Goal: Task Accomplishment & Management: Manage account settings

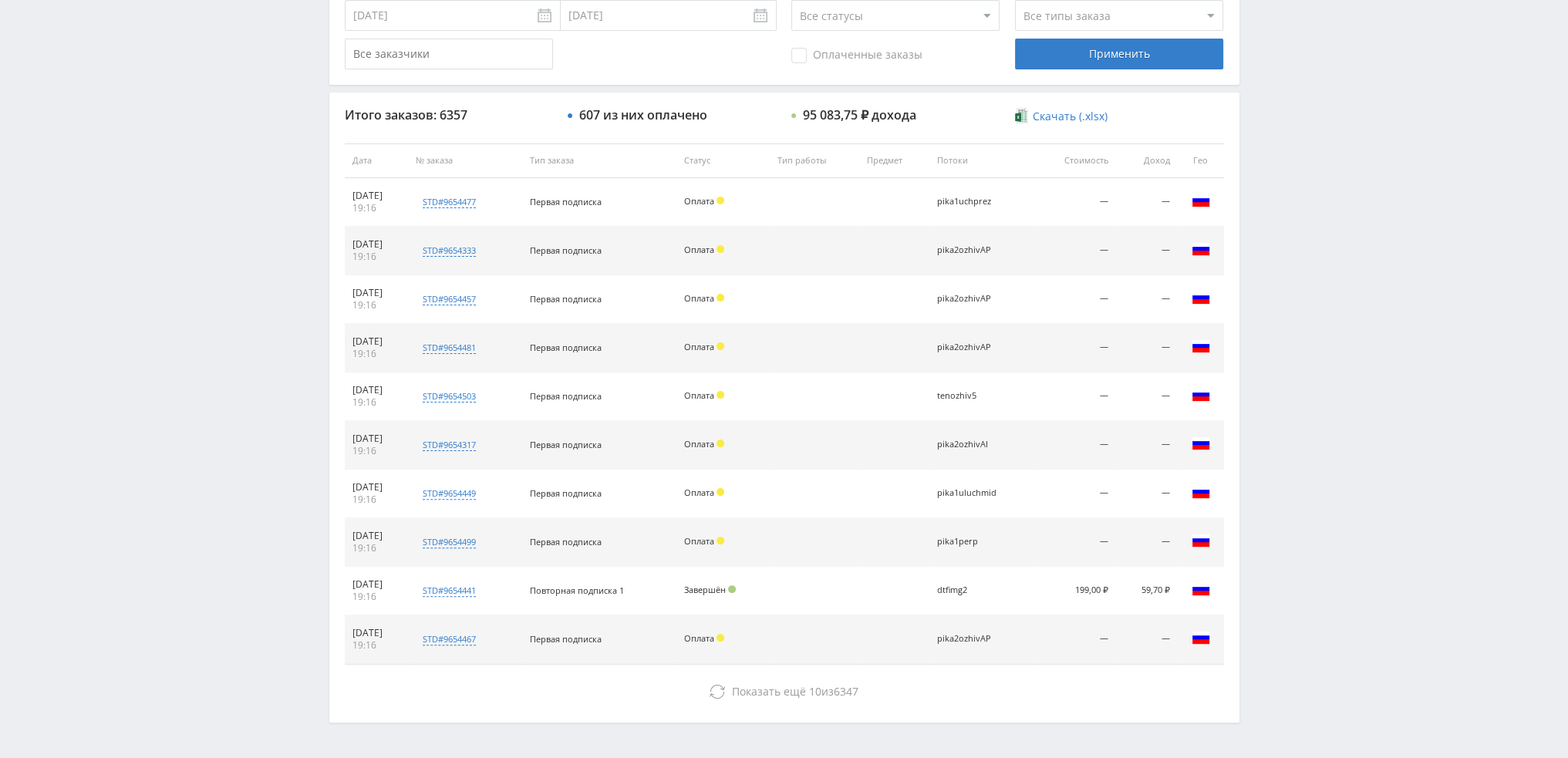
scroll to position [533, 0]
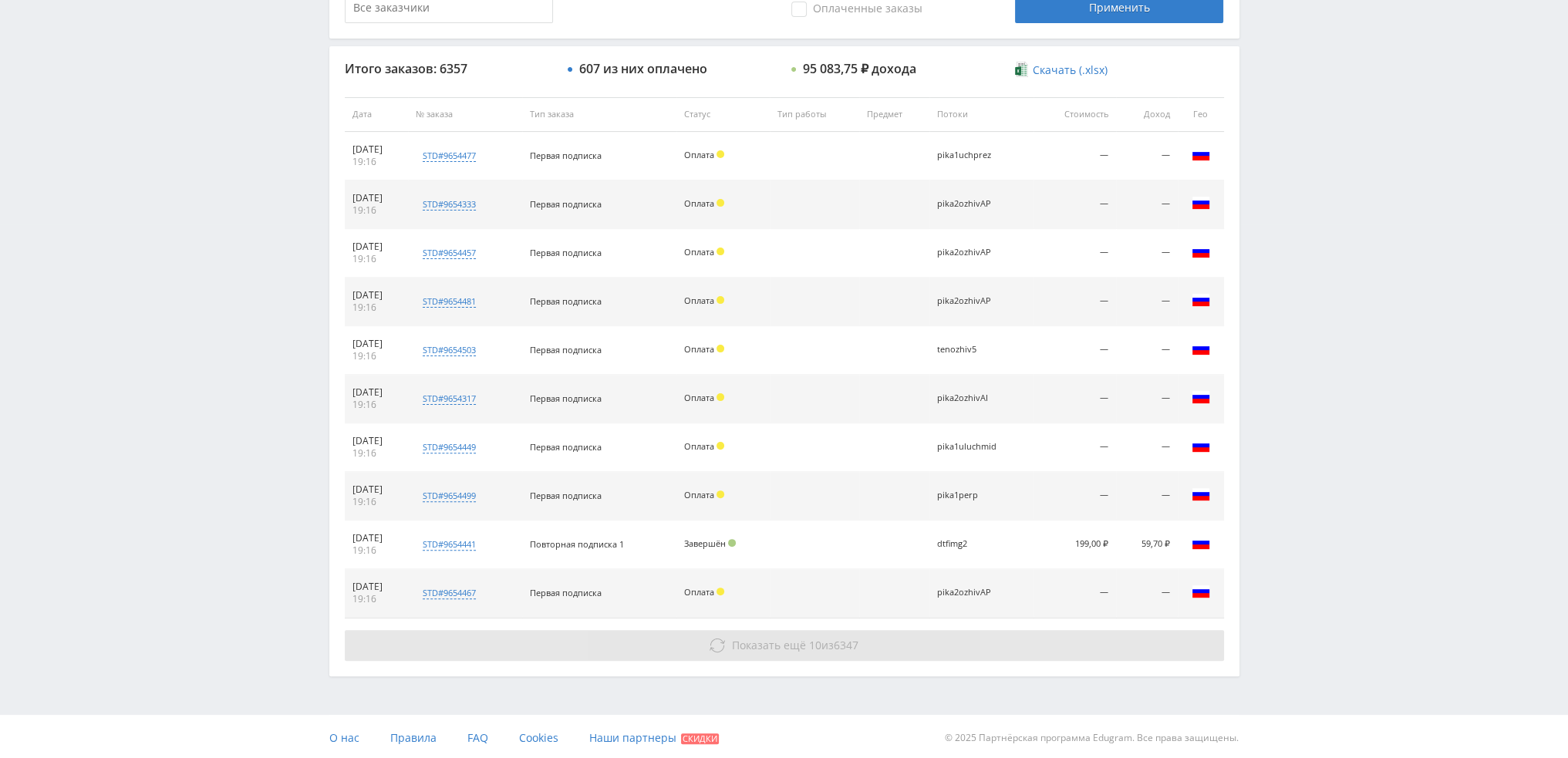
click at [981, 640] on button "Показать ещё 10 из 6347" at bounding box center [784, 645] width 879 height 31
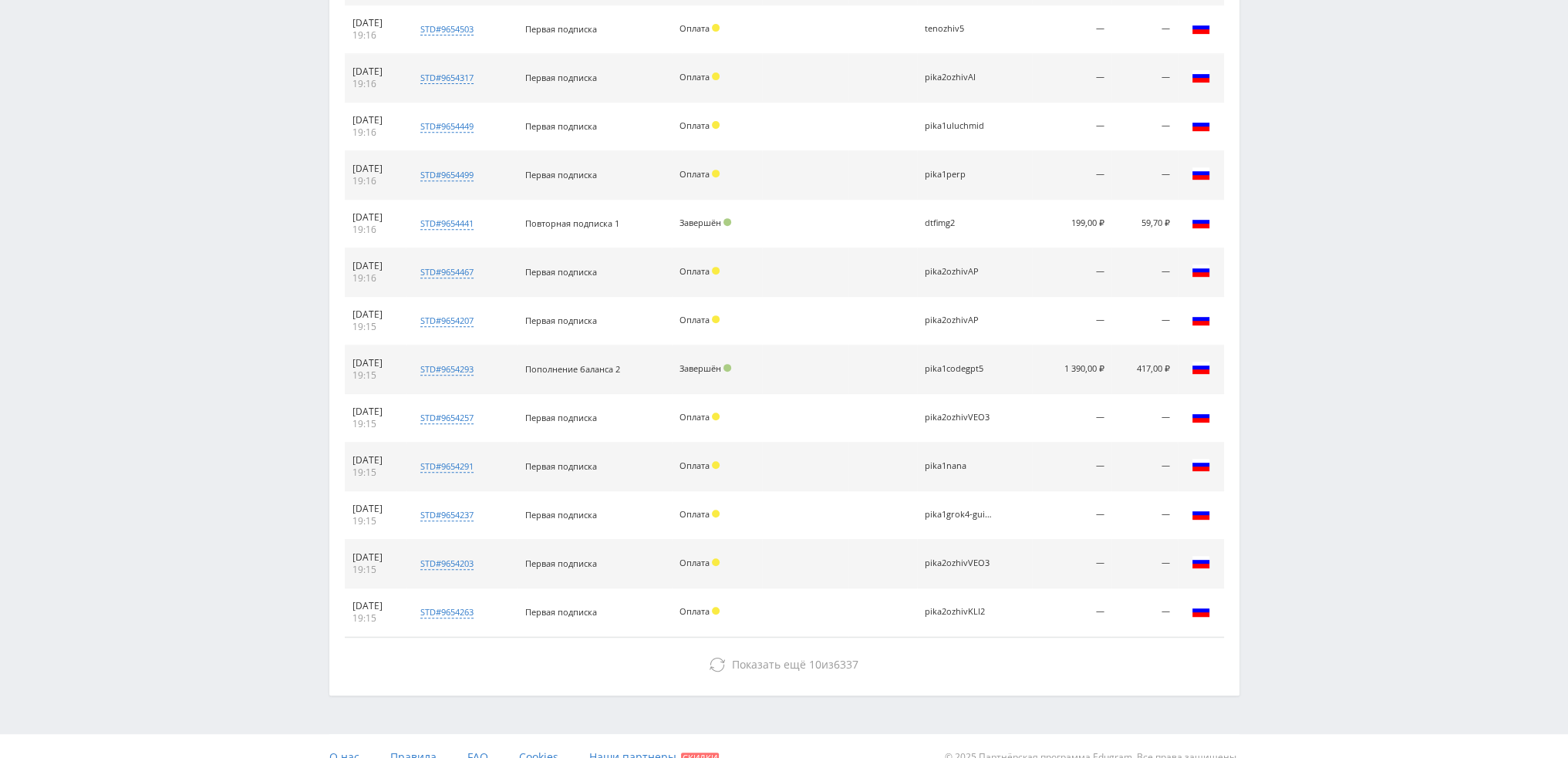
scroll to position [873, 0]
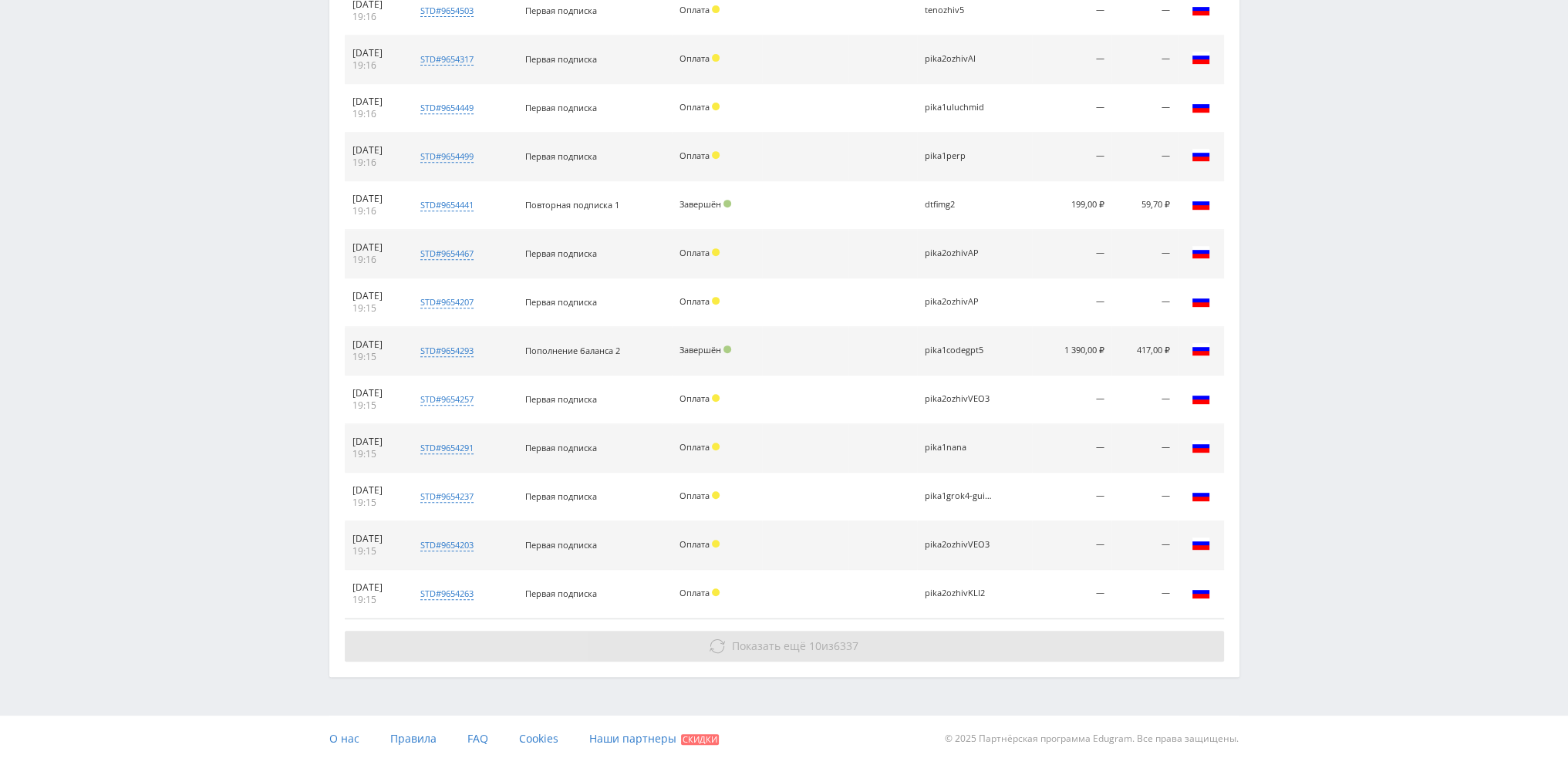
click at [950, 644] on button "Показать ещё 10 из 6337" at bounding box center [784, 646] width 879 height 31
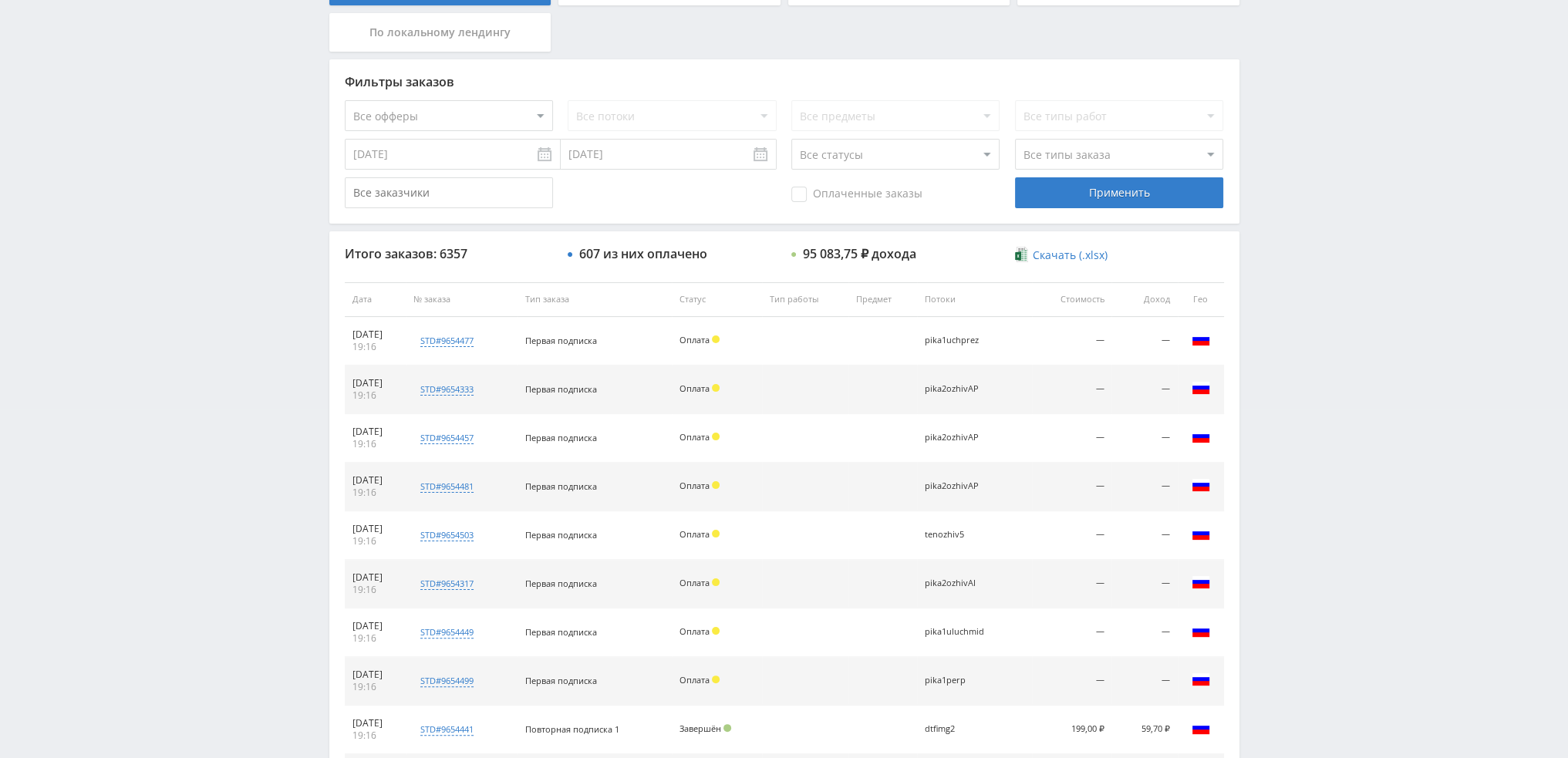
scroll to position [0, 0]
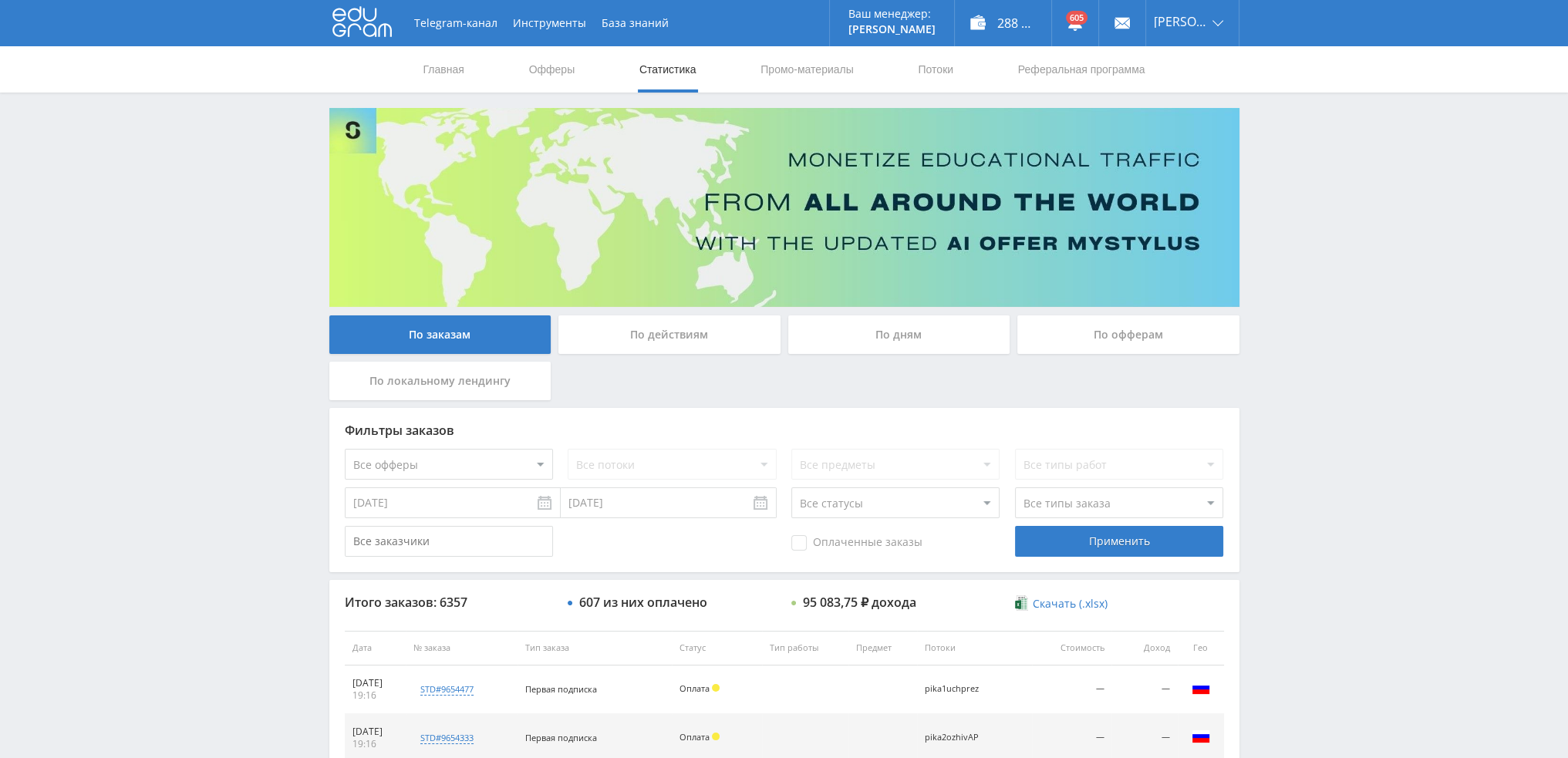
click at [882, 329] on div "По дням" at bounding box center [899, 334] width 222 height 39
click at [0, 0] on input "По дням" at bounding box center [0, 0] width 0 height 0
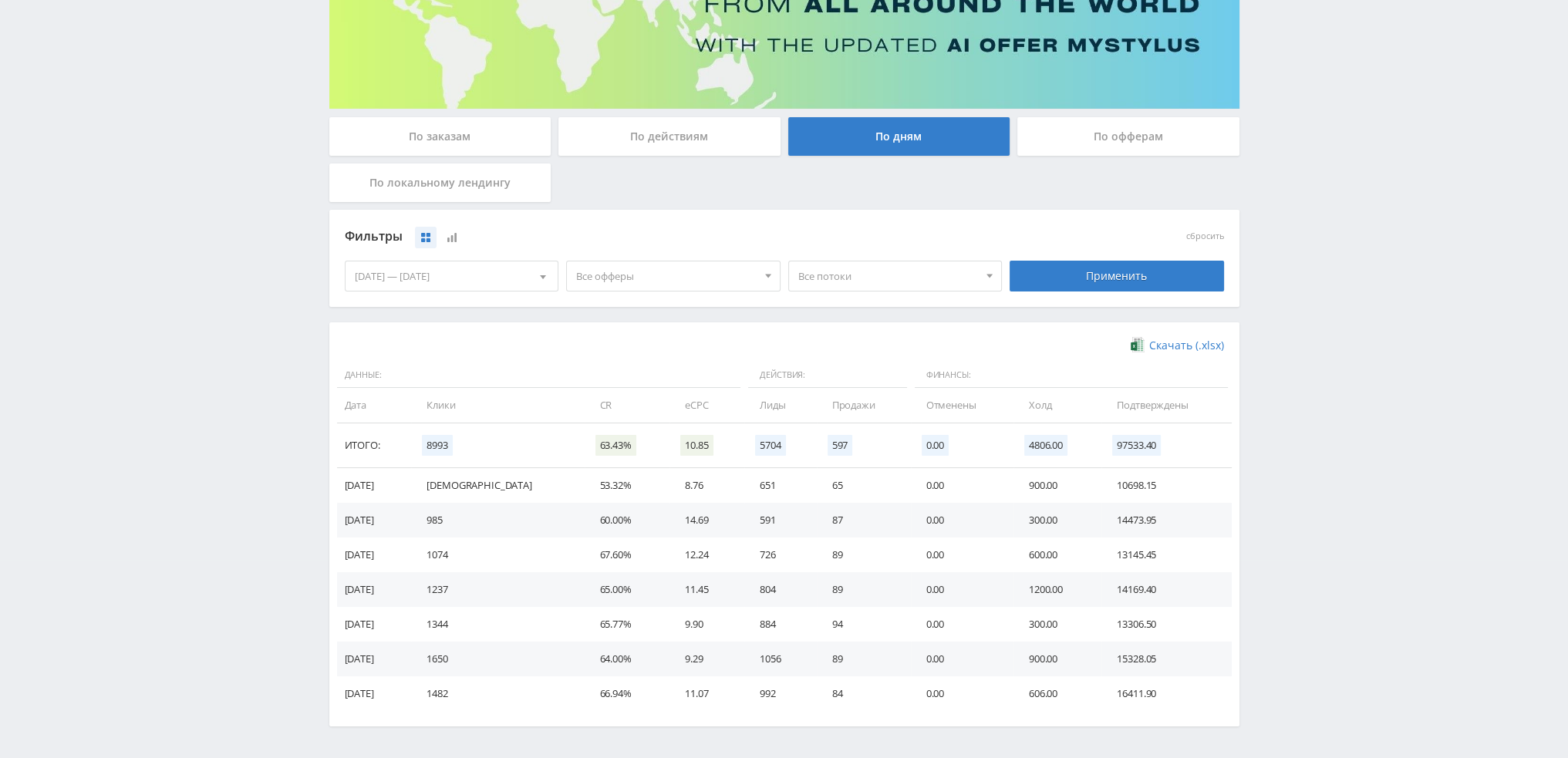
scroll to position [232, 0]
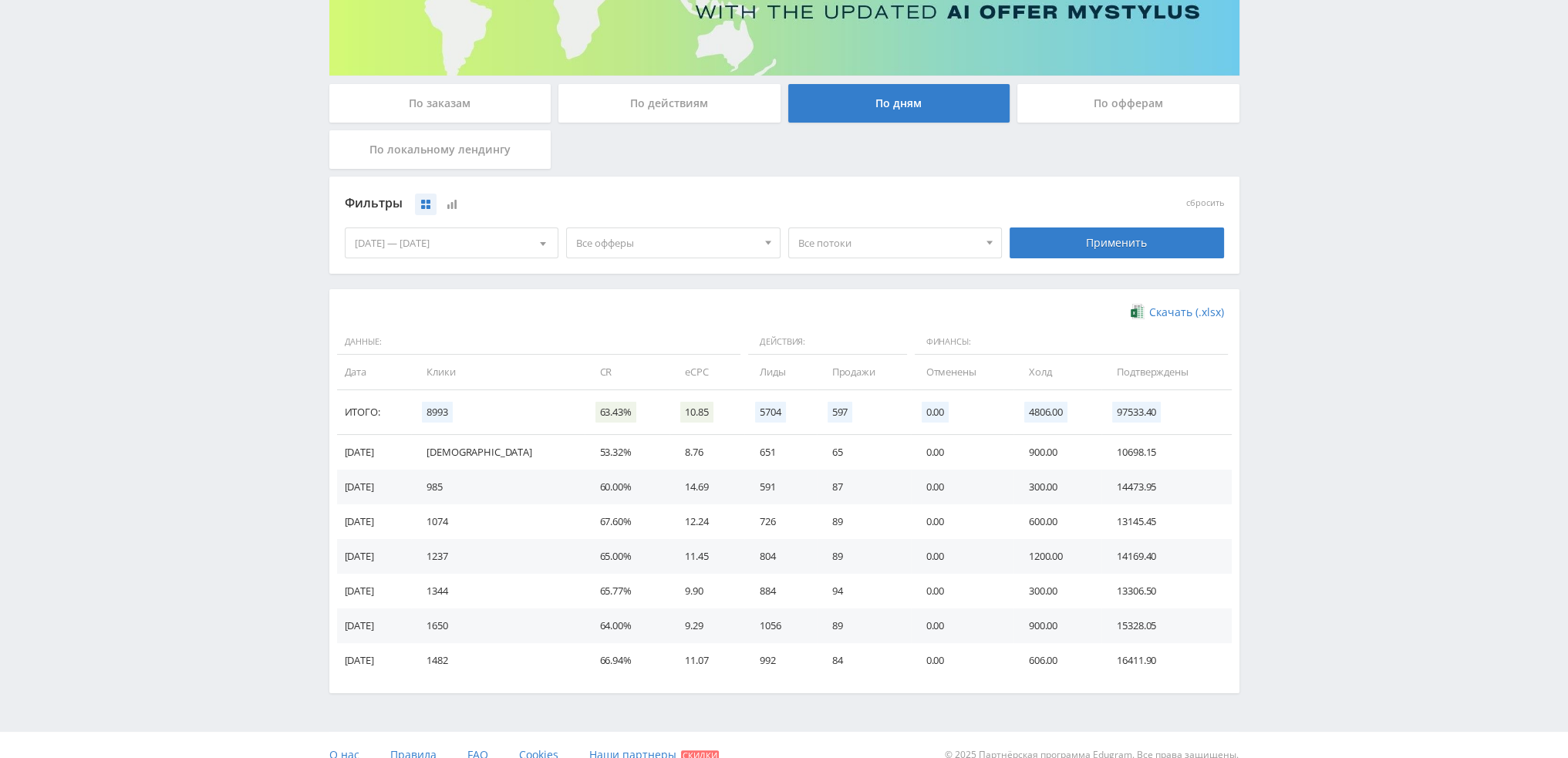
click at [709, 255] on span "Все офферы" at bounding box center [666, 243] width 180 height 29
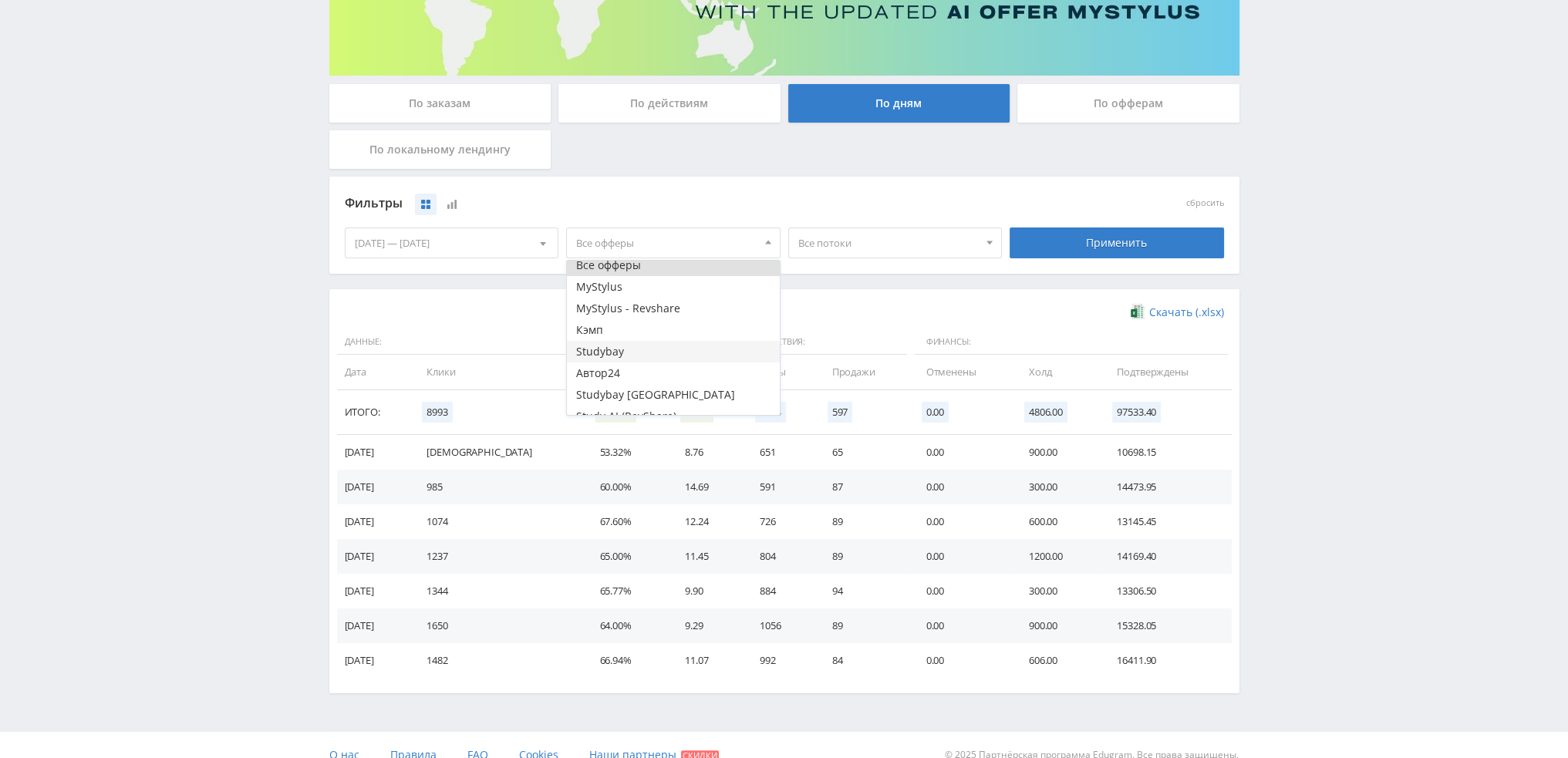
scroll to position [18, 0]
click at [675, 410] on button "Study AI (RevShare)" at bounding box center [673, 403] width 213 height 21
click at [888, 243] on span "Все потоки" at bounding box center [888, 243] width 180 height 29
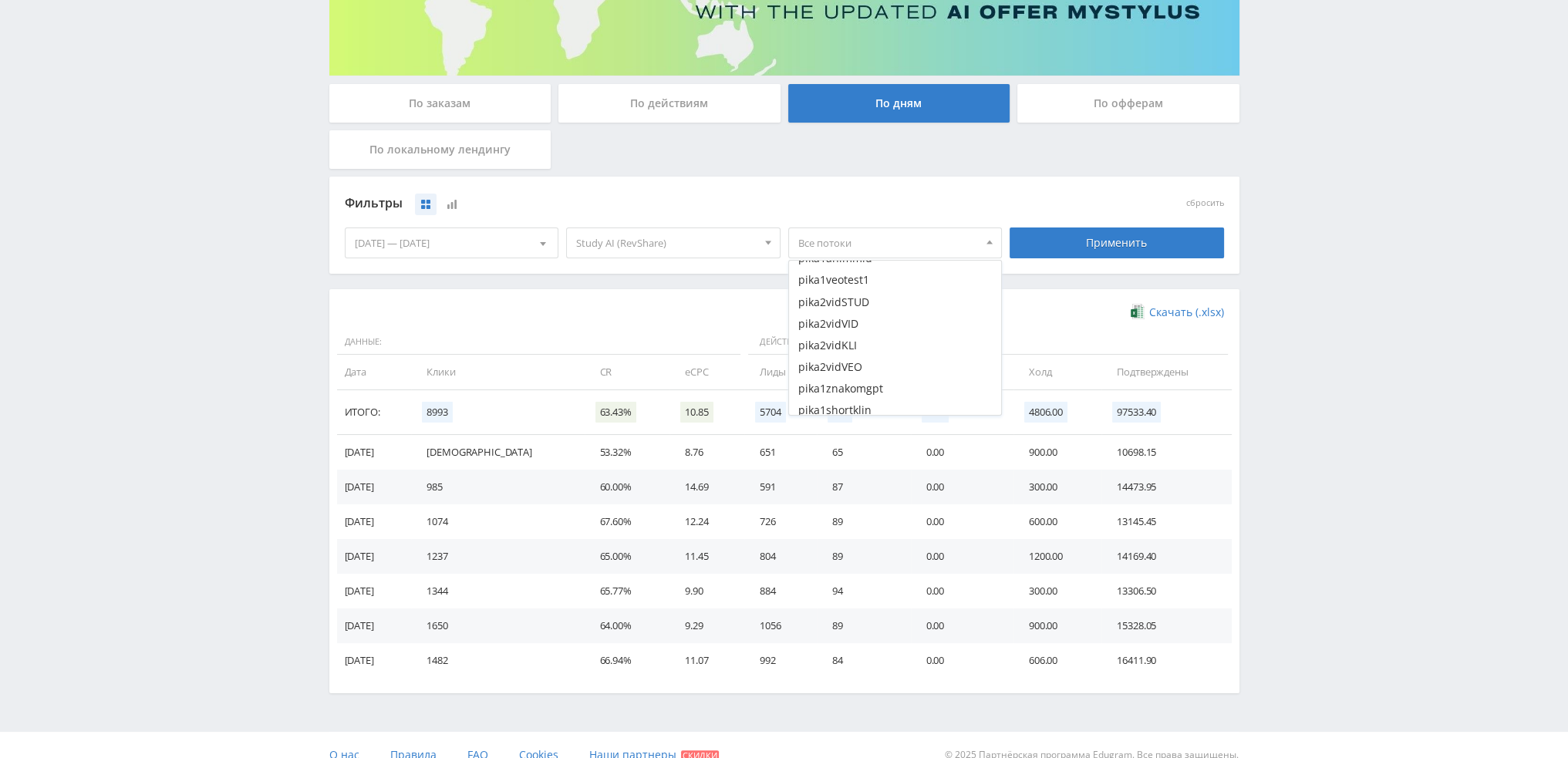
scroll to position [848, 0]
click at [870, 333] on button "pika2vidSTUD" at bounding box center [895, 333] width 213 height 21
click at [869, 336] on button "pika2vidSTUD" at bounding box center [895, 333] width 213 height 21
click at [868, 329] on button "pika2ozhivVEO3" at bounding box center [895, 329] width 213 height 21
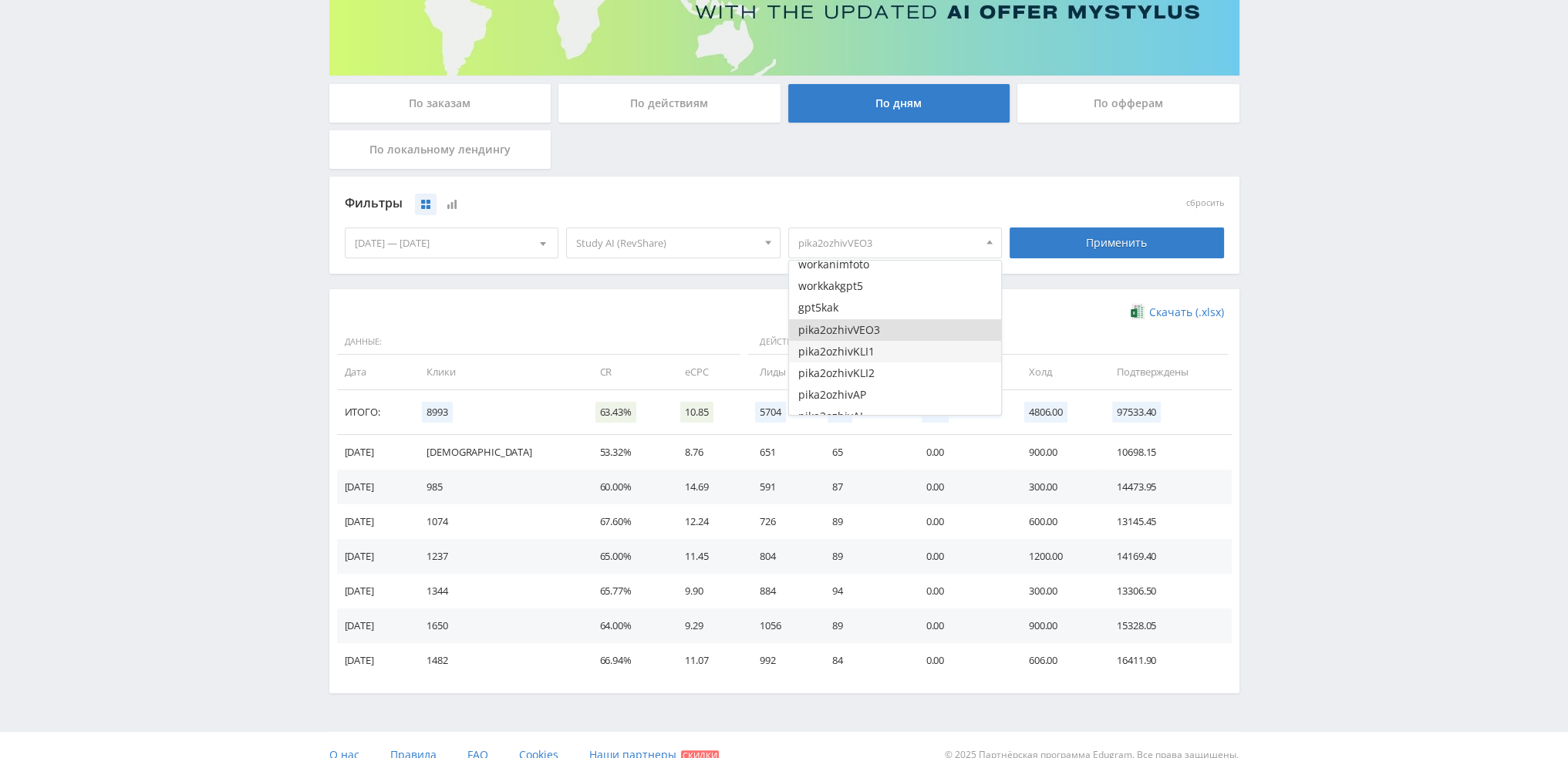
drag, startPoint x: 868, startPoint y: 349, endPoint x: 868, endPoint y: 370, distance: 21.0
click at [868, 350] on button "pika2ozhivKLI1" at bounding box center [895, 351] width 213 height 21
click at [868, 377] on button "pika2ozhivKLI2" at bounding box center [895, 373] width 213 height 21
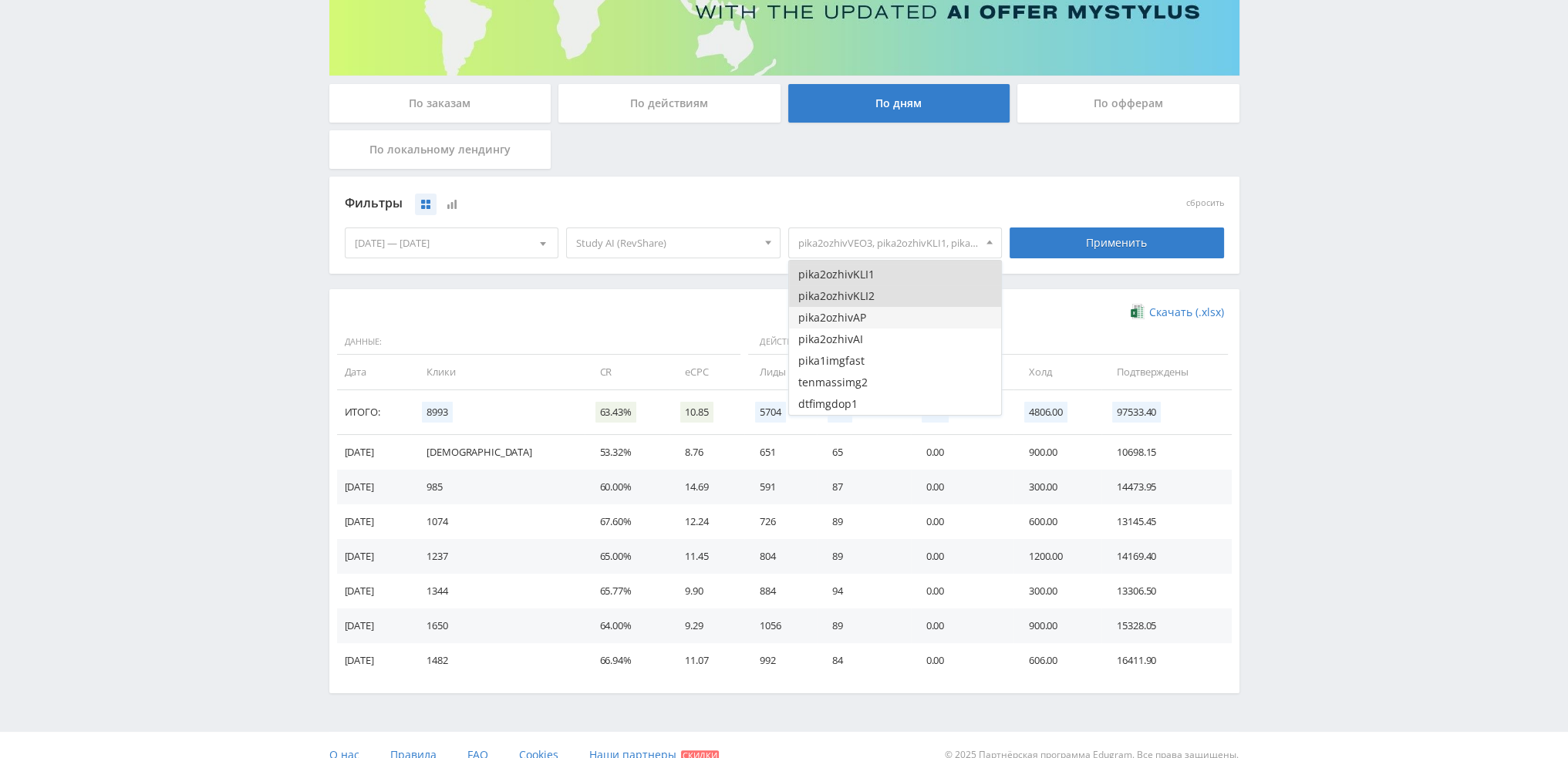
click at [873, 321] on button "pika2ozhivAP" at bounding box center [895, 317] width 213 height 21
click at [872, 340] on button "pika2ozhivAI" at bounding box center [895, 339] width 213 height 21
click at [1119, 224] on div "Применить" at bounding box center [1117, 243] width 222 height 43
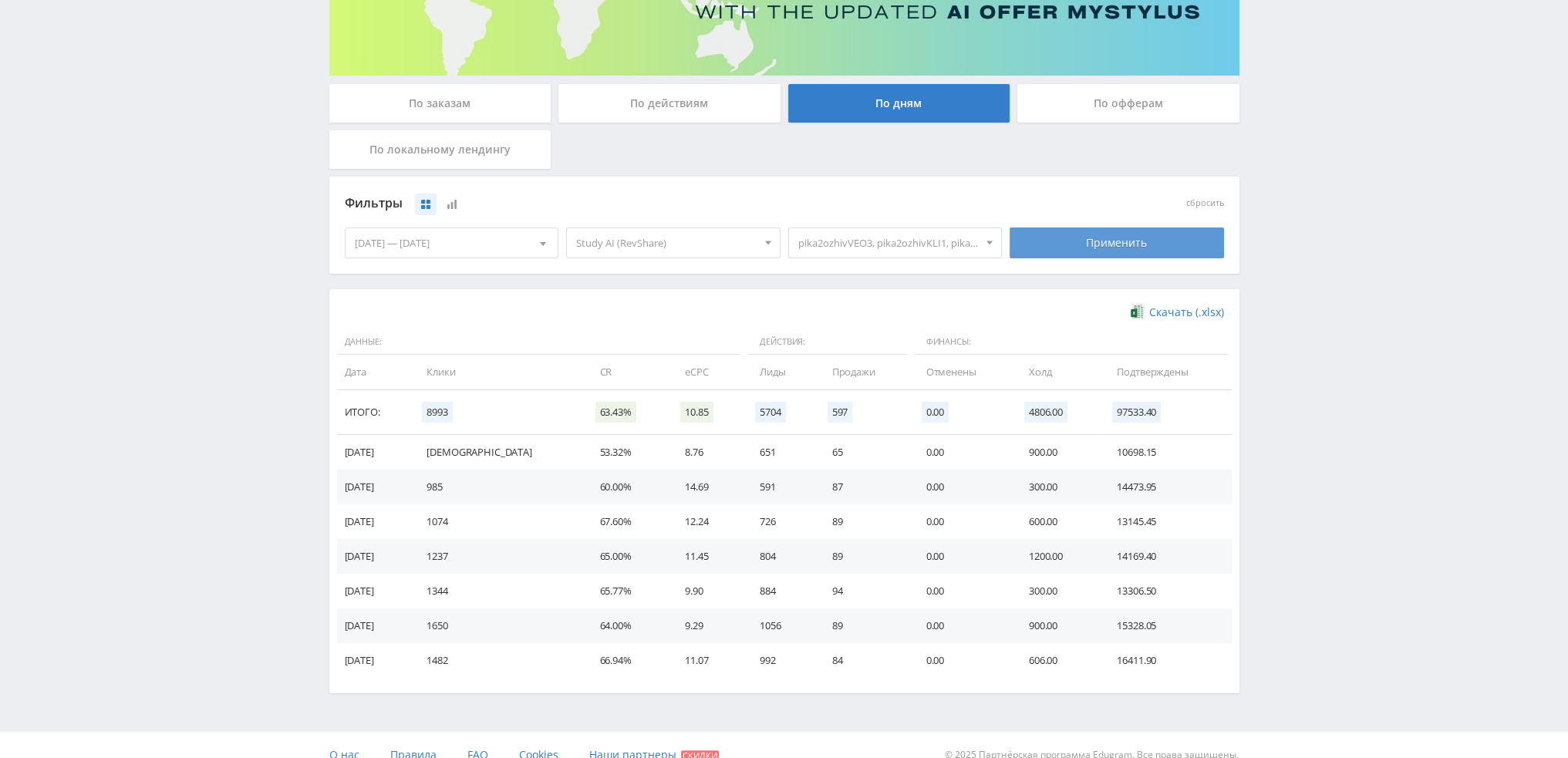
click at [1124, 243] on div "Применить" at bounding box center [1117, 243] width 214 height 31
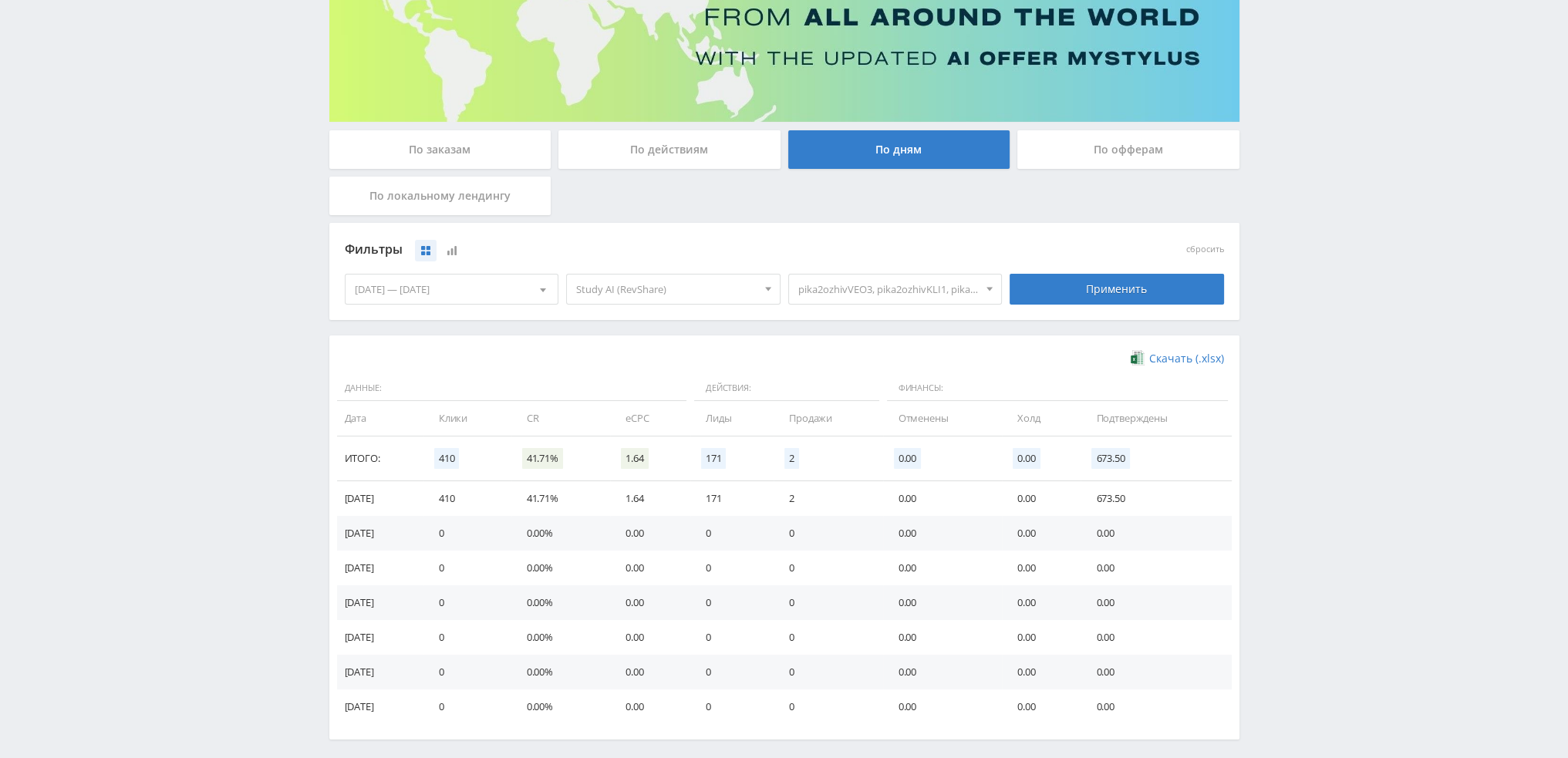
scroll to position [0, 0]
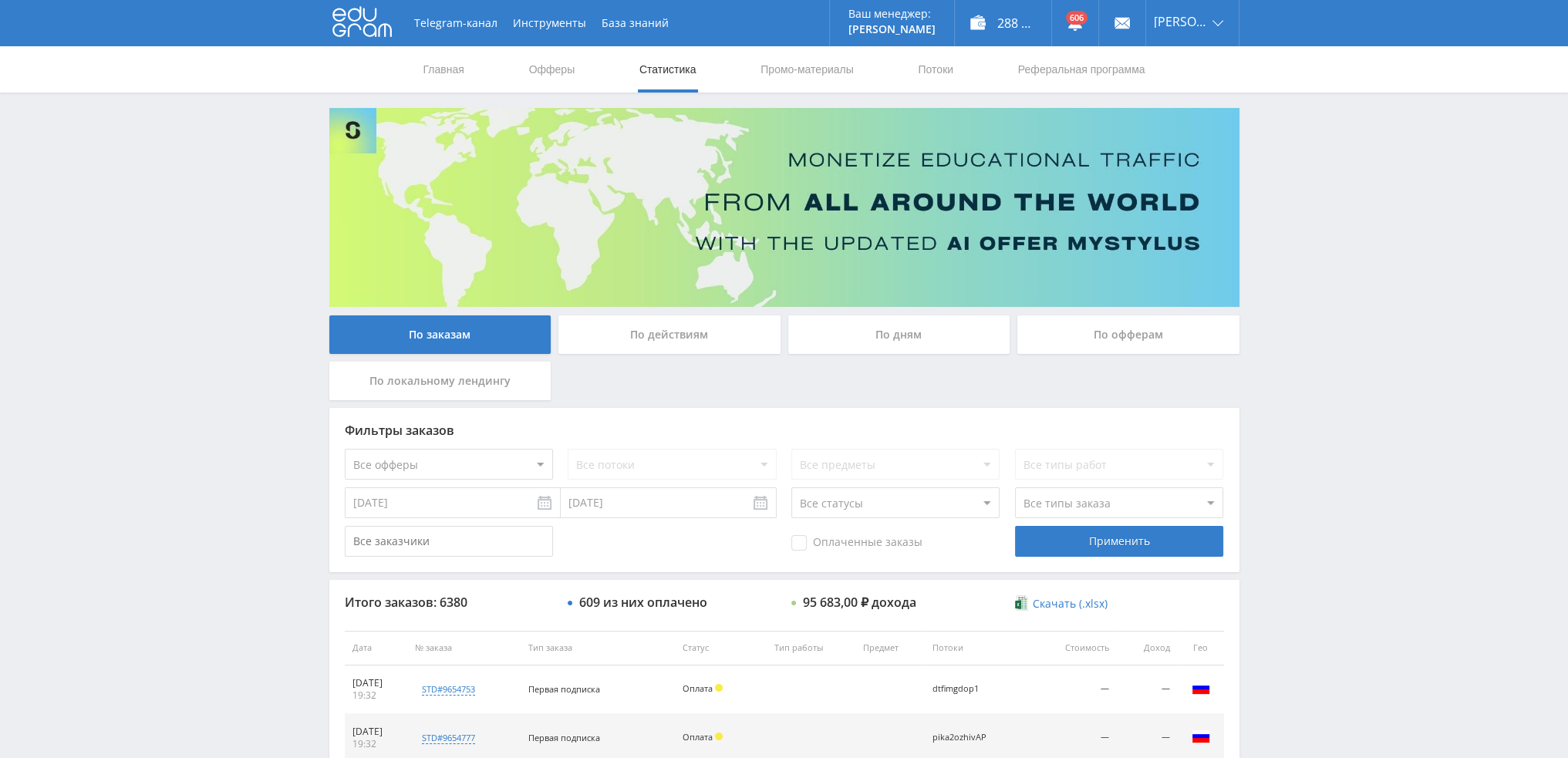
click at [876, 333] on div "По дням" at bounding box center [899, 334] width 222 height 39
click at [0, 0] on input "По дням" at bounding box center [0, 0] width 0 height 0
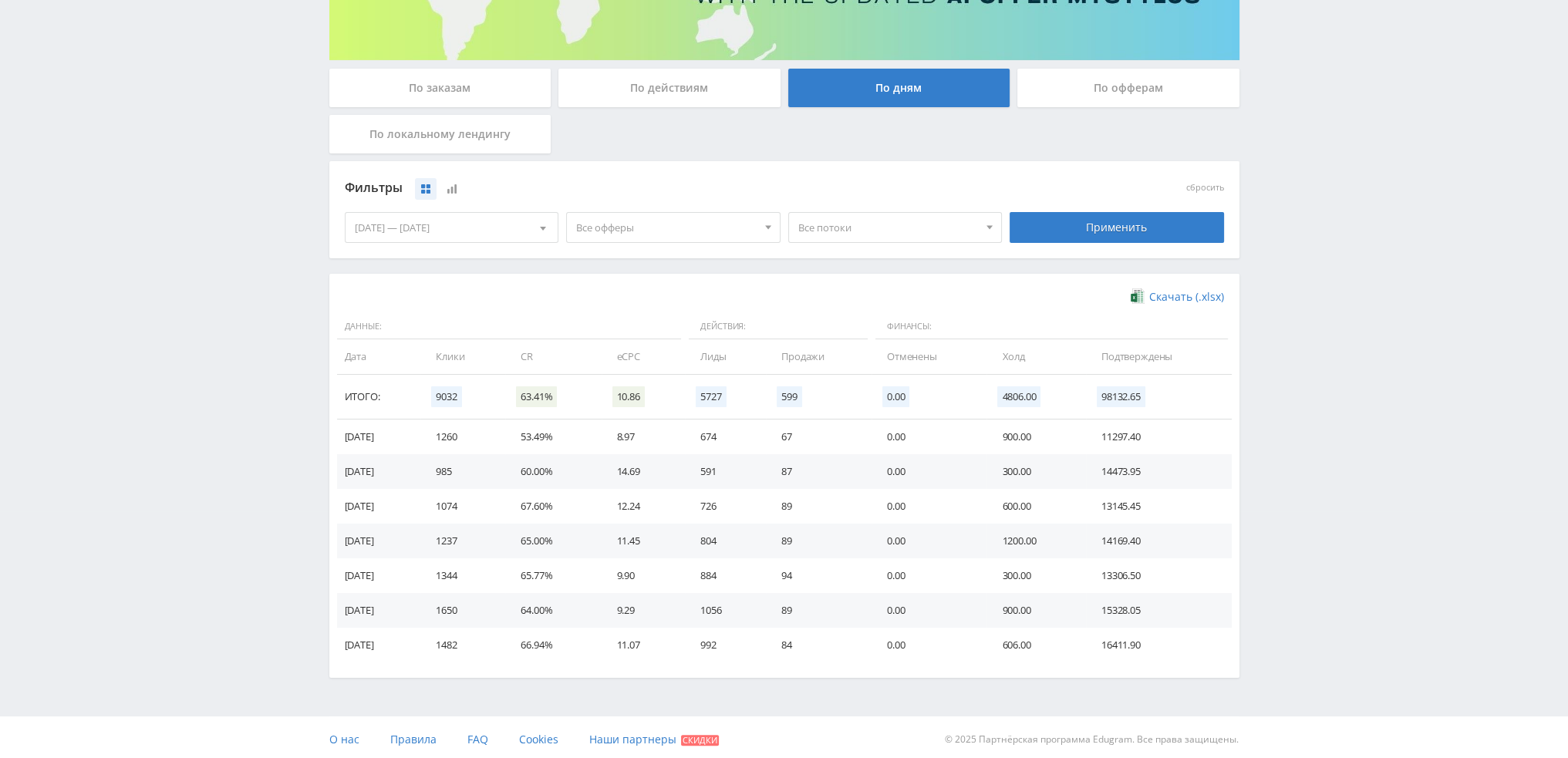
scroll to position [250, 0]
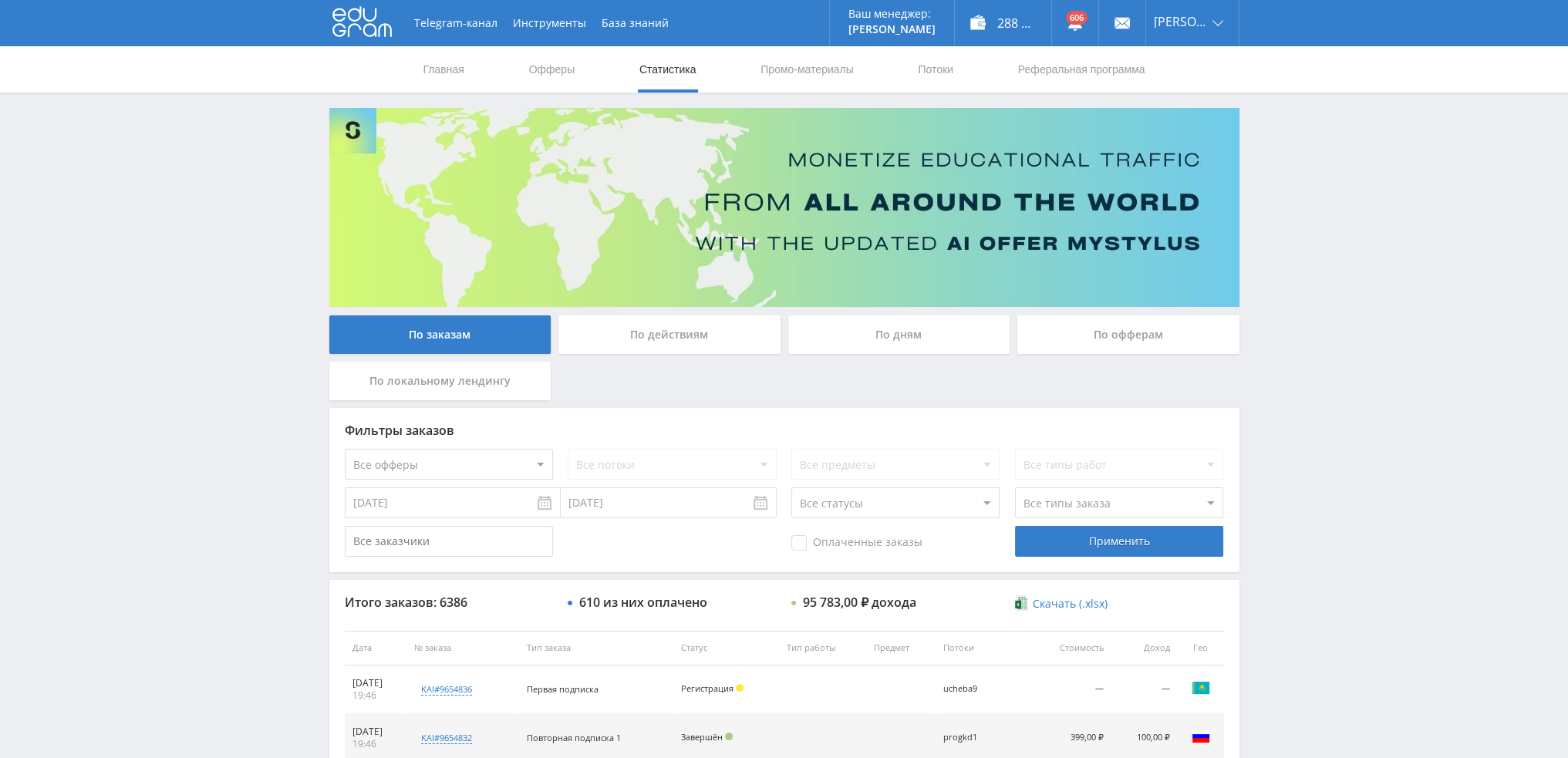
click at [867, 329] on div "По дням" at bounding box center [899, 334] width 222 height 39
click at [0, 0] on input "По дням" at bounding box center [0, 0] width 0 height 0
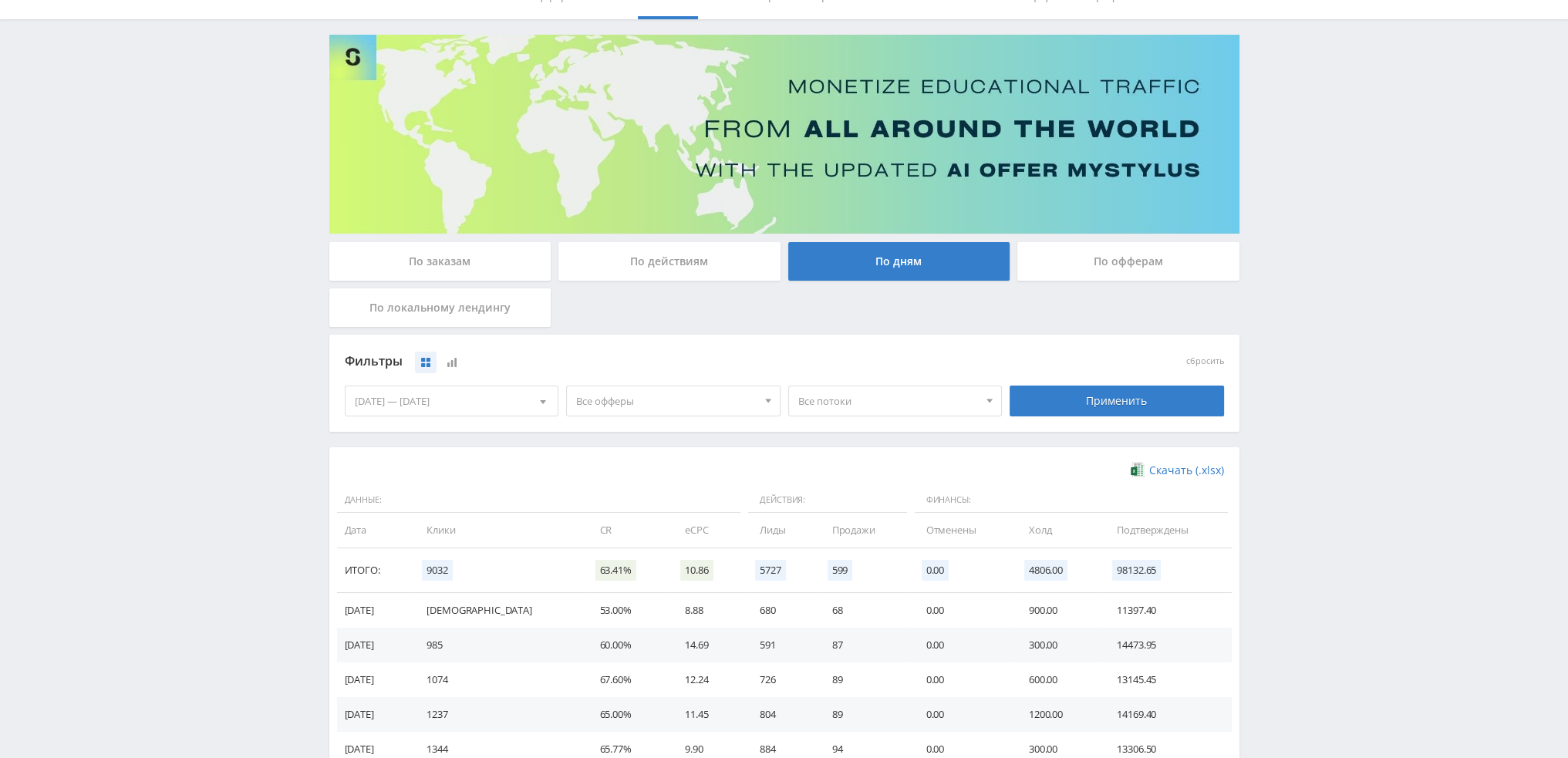
scroll to position [250, 0]
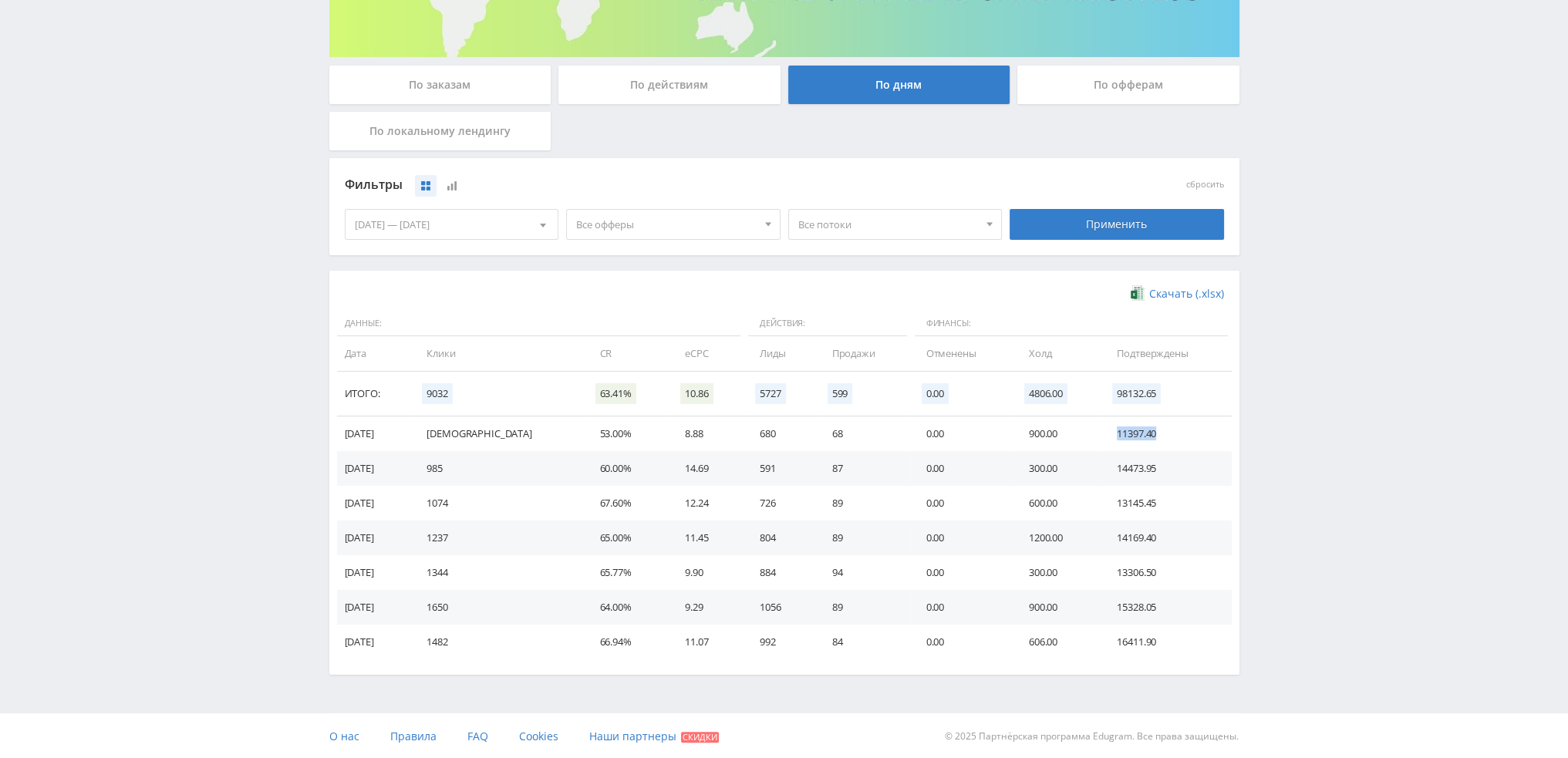
drag, startPoint x: 1144, startPoint y: 431, endPoint x: 1091, endPoint y: 433, distance: 53.0
click at [1101, 432] on td "11397.40" at bounding box center [1165, 433] width 129 height 35
click at [1327, 407] on div "Telegram-канал Инструменты База знаний Ваш менеджер: Valeria Valeria Online @va…" at bounding box center [784, 255] width 1568 height 1009
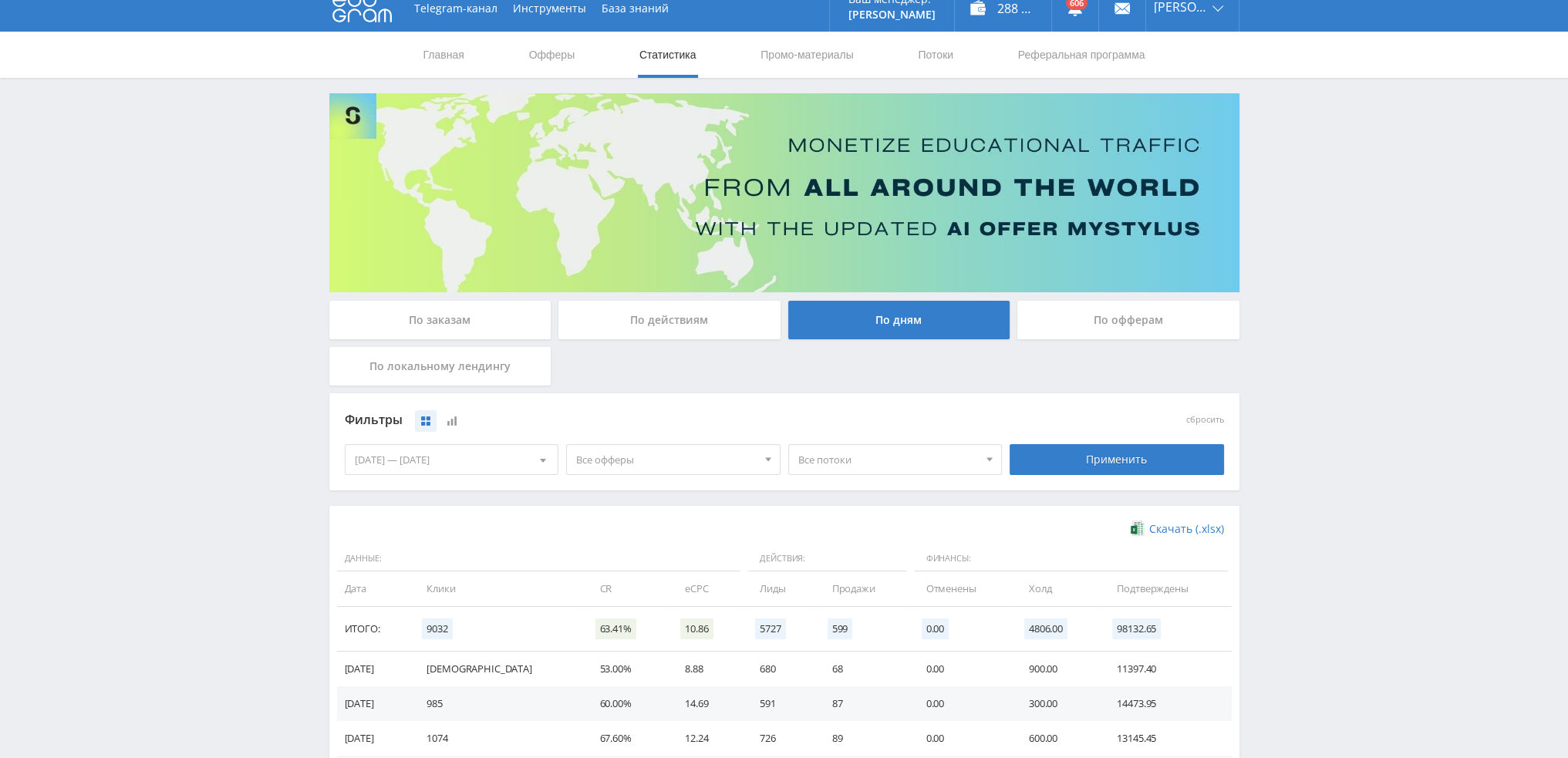
scroll to position [0, 0]
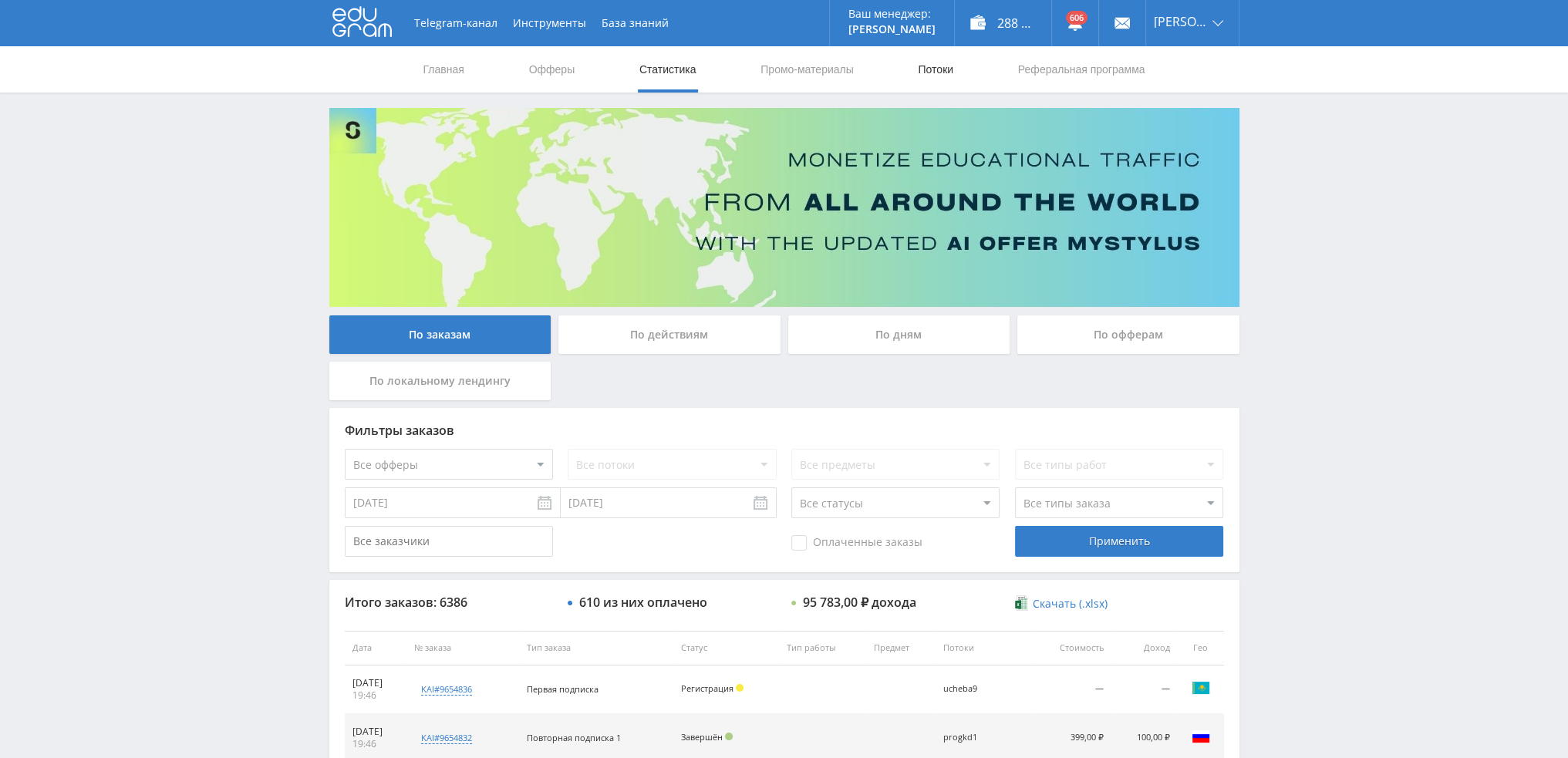
click at [941, 69] on link "Потоки" at bounding box center [935, 69] width 39 height 46
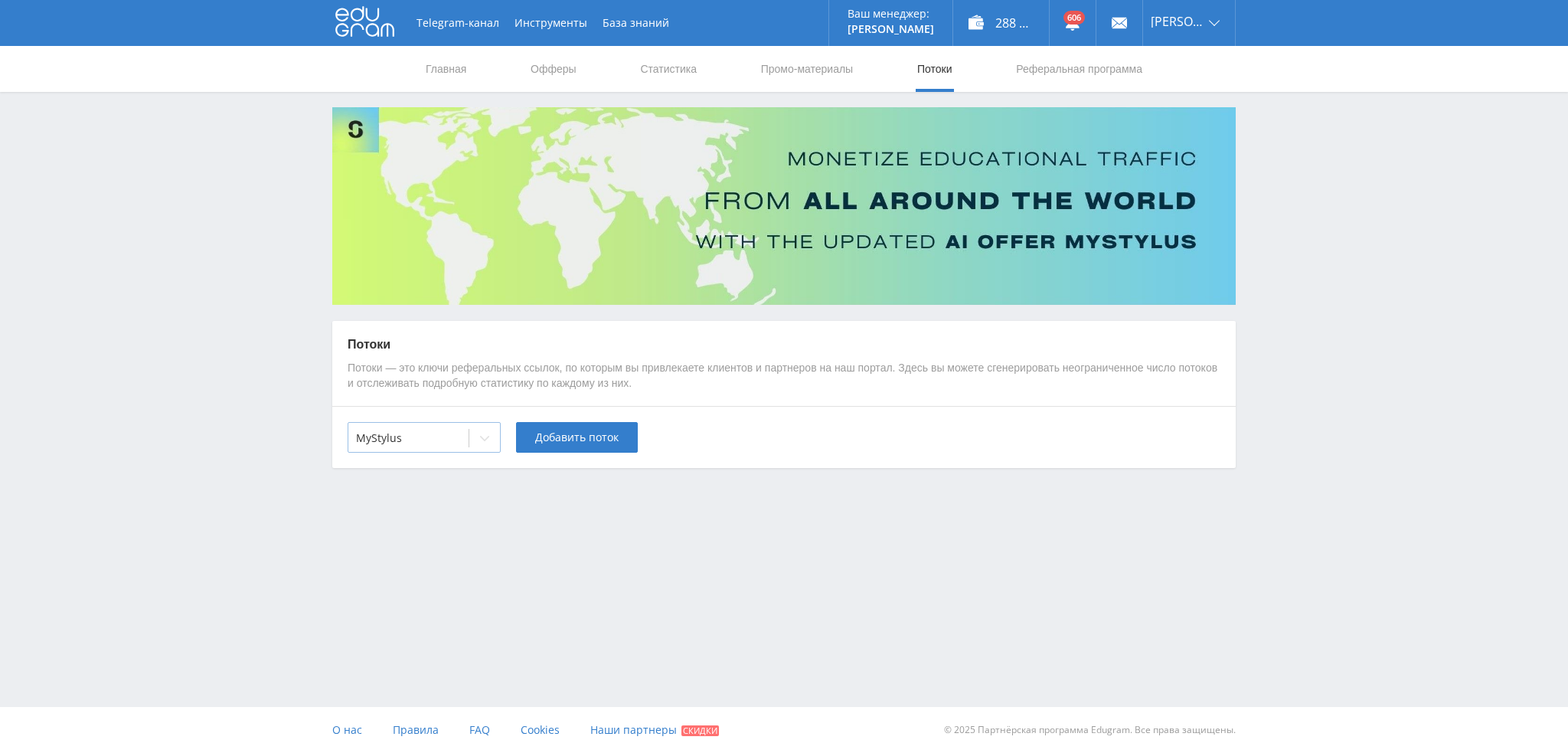
click at [477, 444] on div at bounding box center [484, 438] width 31 height 31
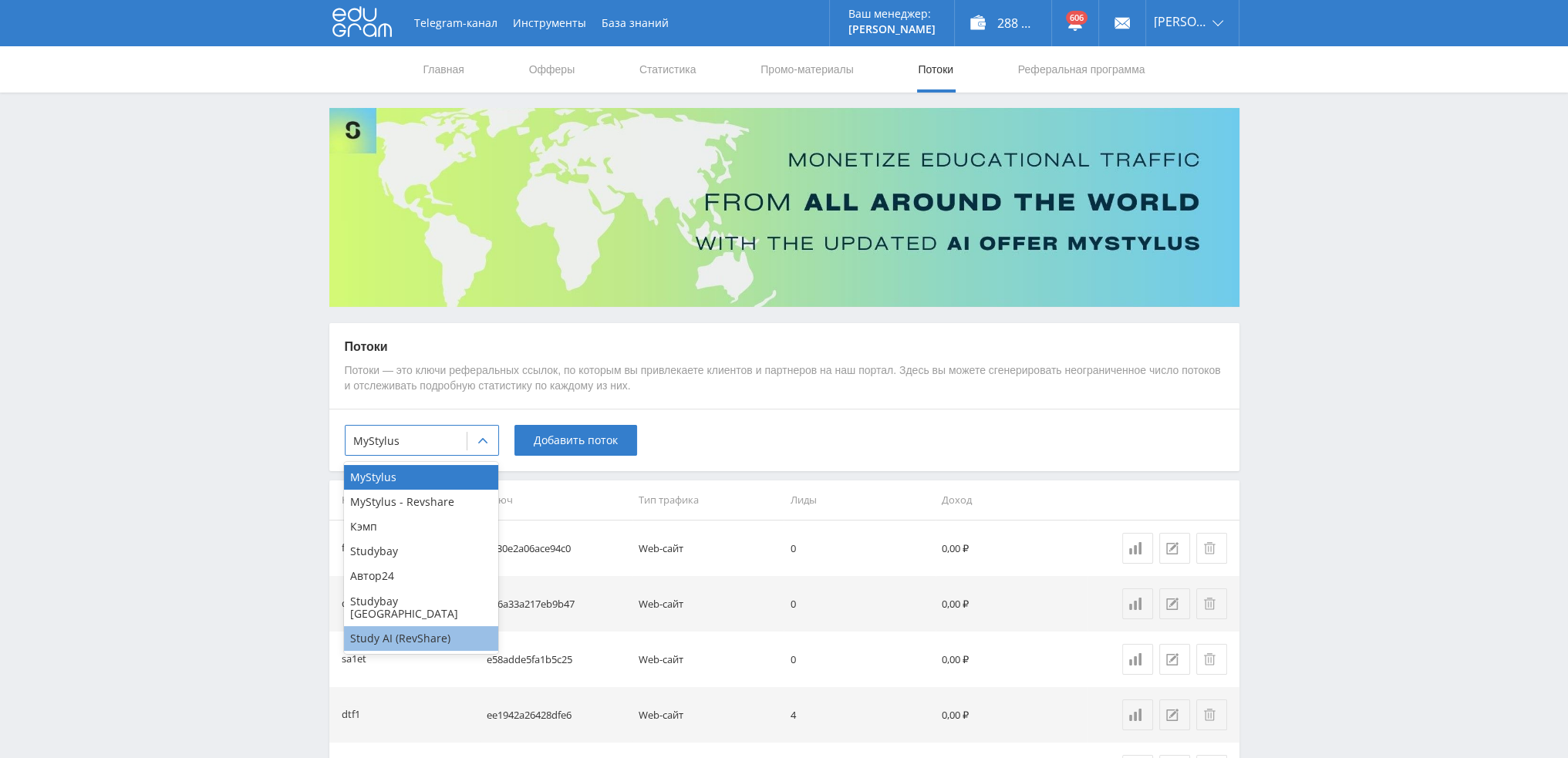
click at [420, 626] on div "Study AI (RevShare)" at bounding box center [421, 638] width 154 height 24
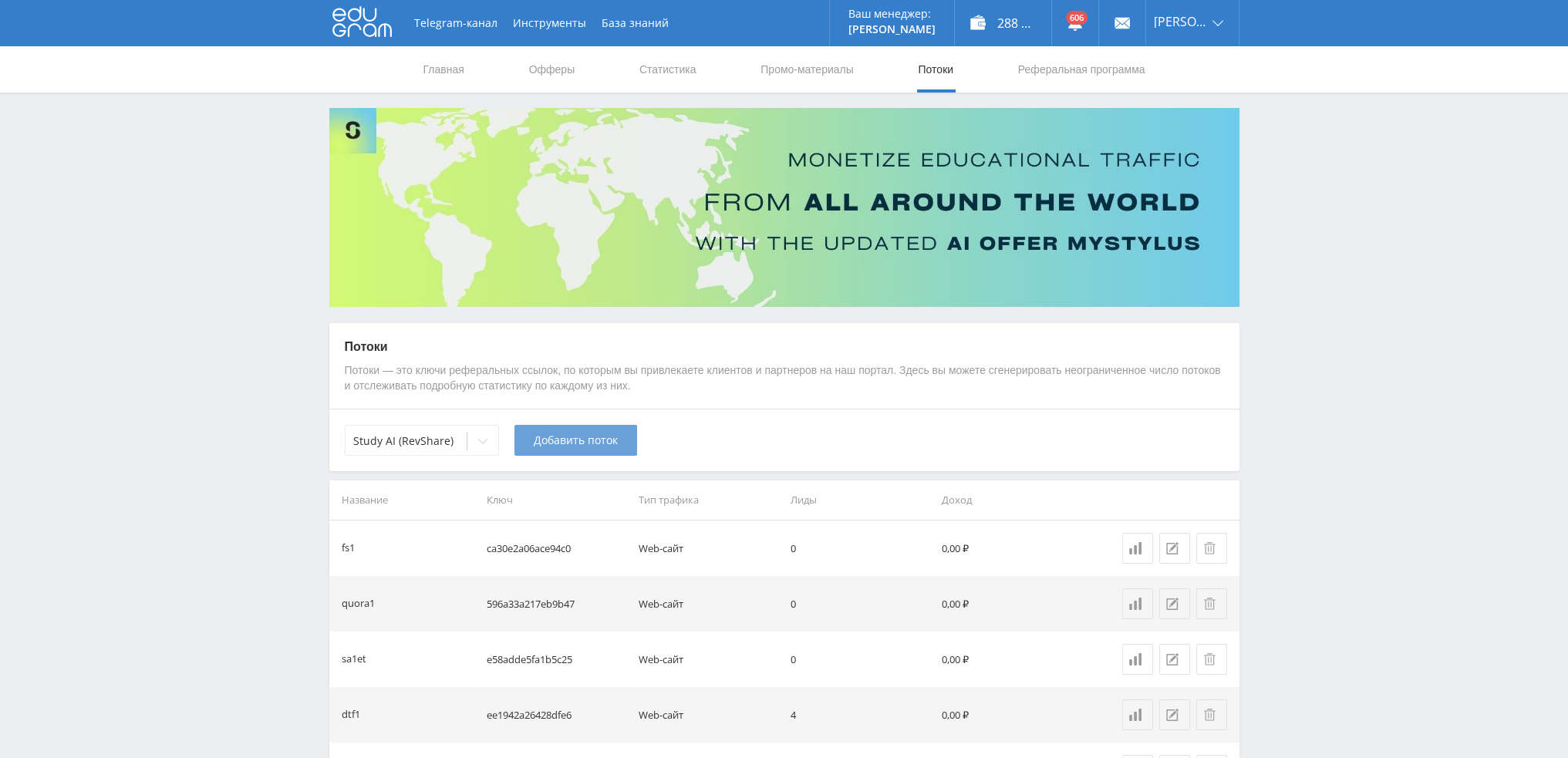
click at [571, 440] on span "Добавить поток" at bounding box center [575, 440] width 84 height 13
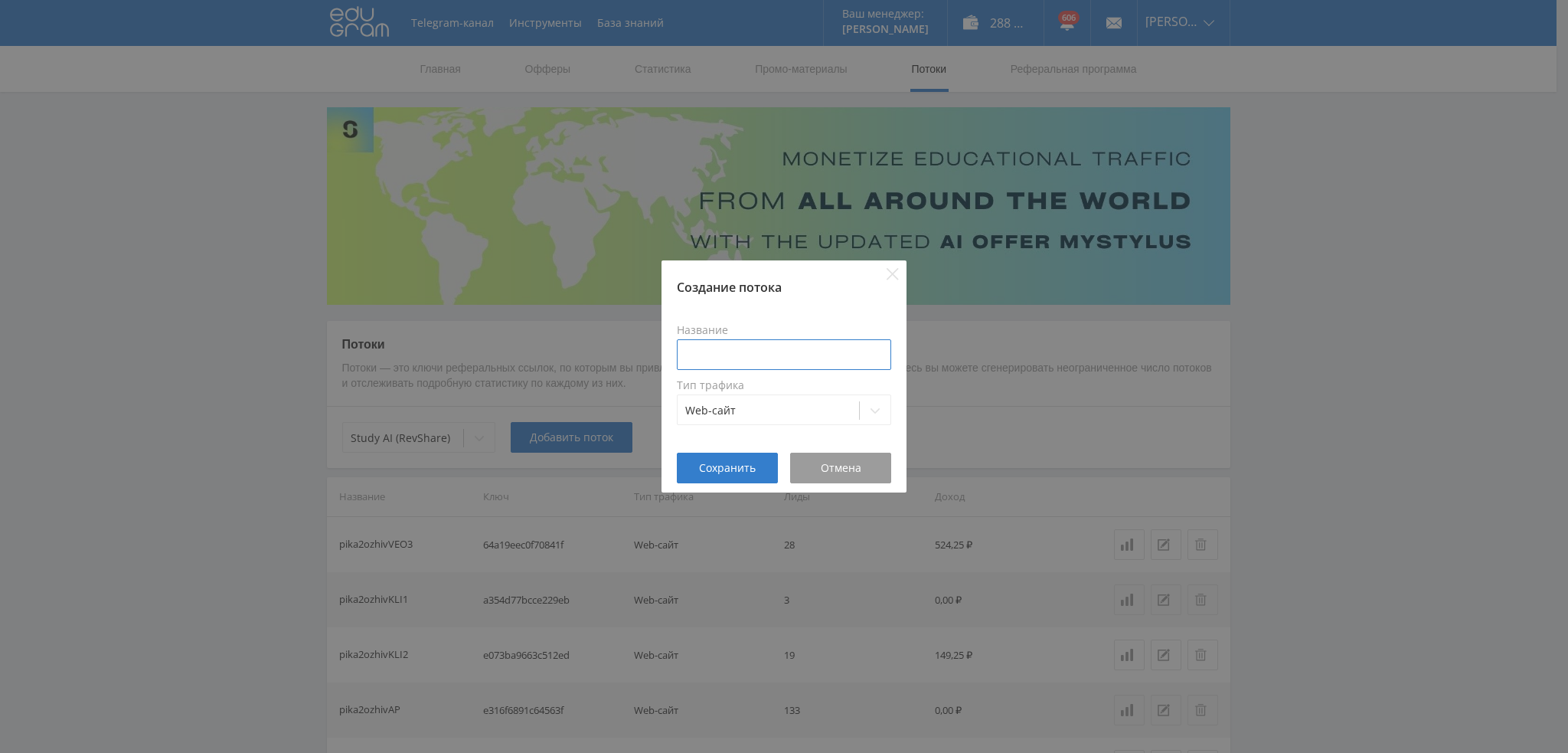
click at [747, 376] on div "Название Тип трафика Web-сайт" at bounding box center [784, 374] width 214 height 120
type input "s"
type input "A"
type input "ai-nanobanana"
click at [749, 474] on span "Сохранить" at bounding box center [727, 468] width 56 height 13
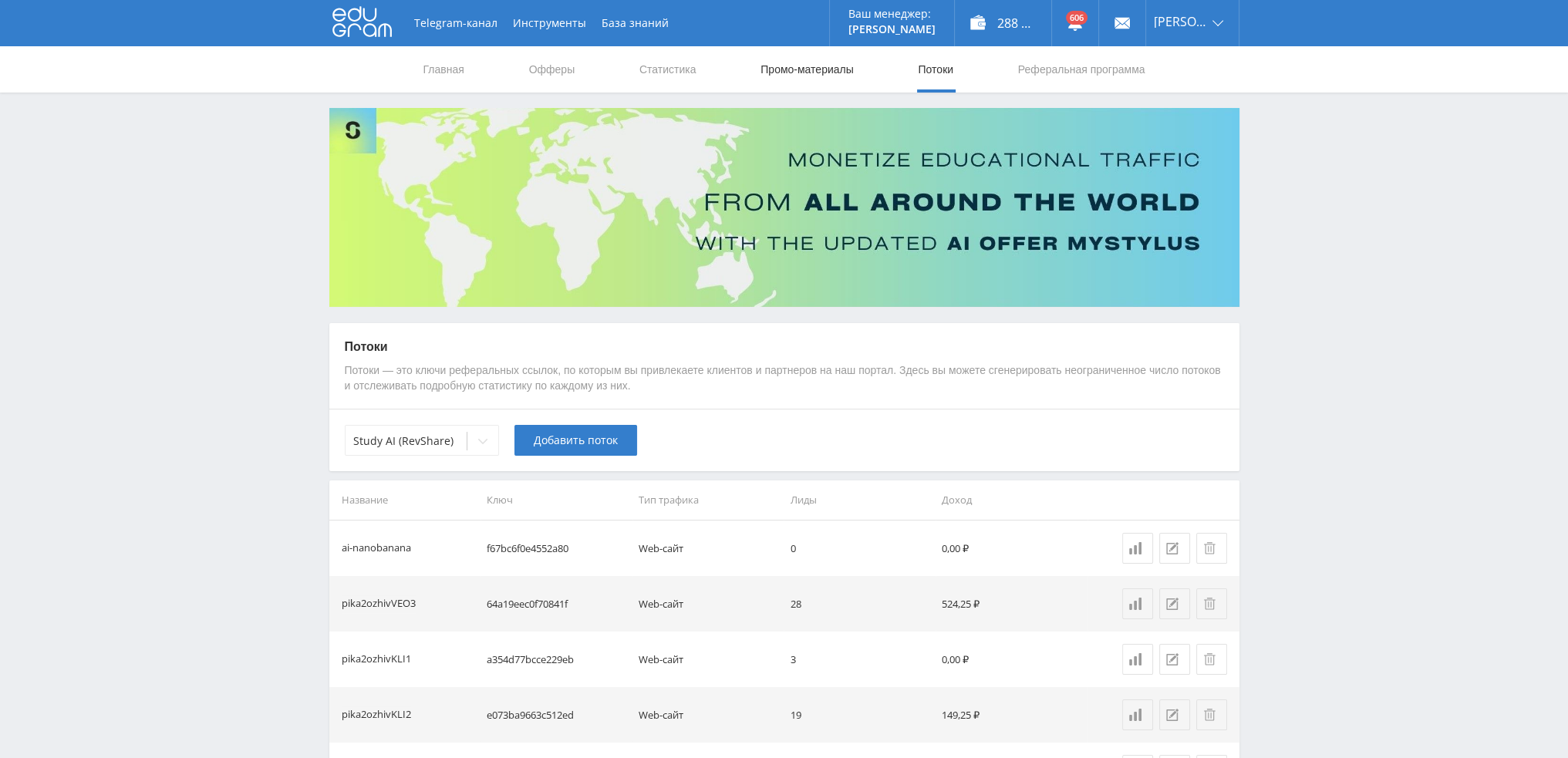
click at [805, 72] on link "Промо-материалы" at bounding box center [806, 69] width 95 height 46
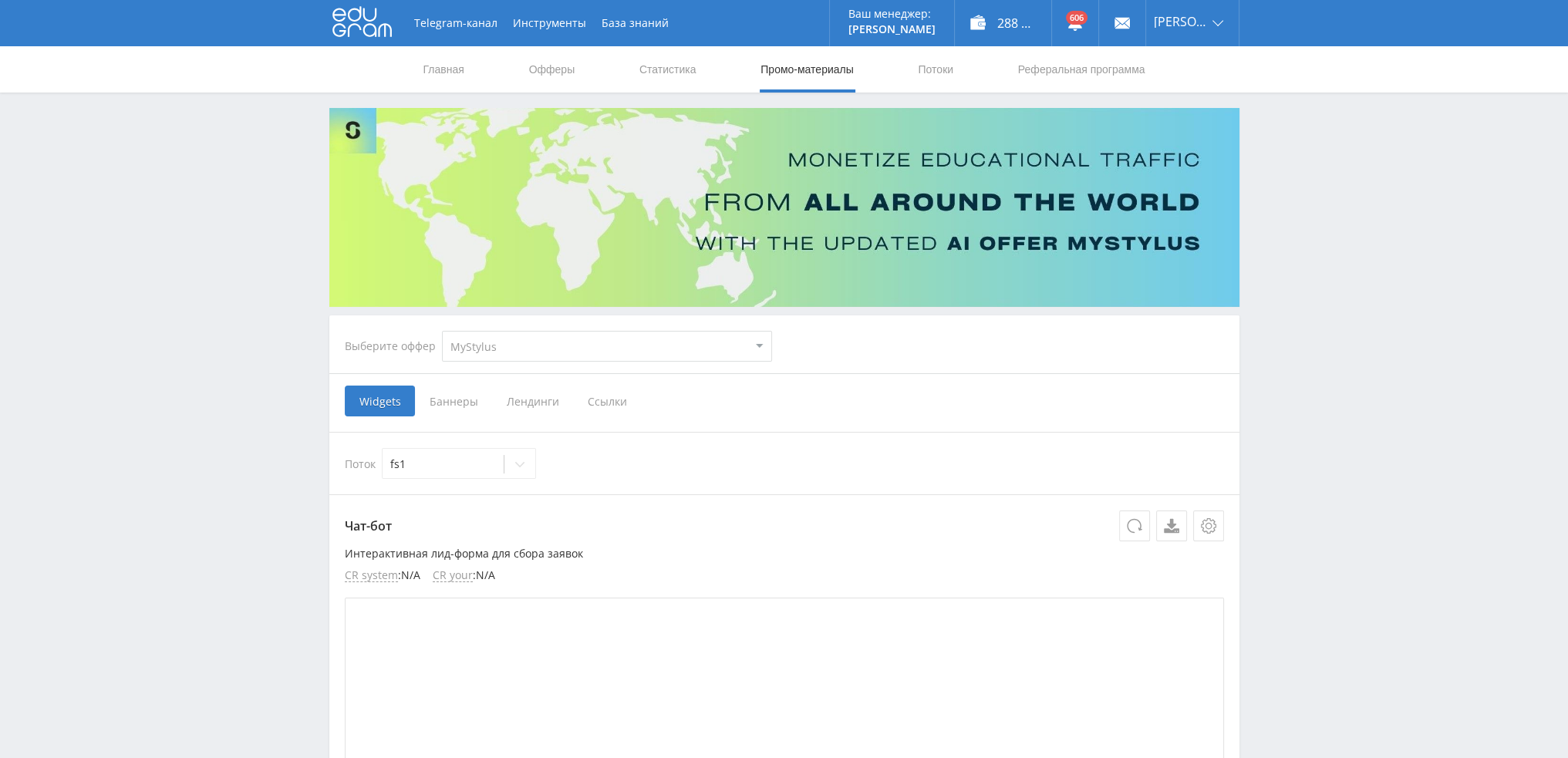
drag, startPoint x: 502, startPoint y: 344, endPoint x: 501, endPoint y: 359, distance: 15.0
click at [502, 344] on select "MyStylus MyStylus - Revshare Кэмп Studybay Автор24 Studybay Brazil Study AI (Re…" at bounding box center [607, 346] width 330 height 31
select select "376"
click at [442, 331] on select "MyStylus MyStylus - Revshare Кэмп Studybay Автор24 Studybay Brazil Study AI (Re…" at bounding box center [607, 346] width 330 height 31
select select "376"
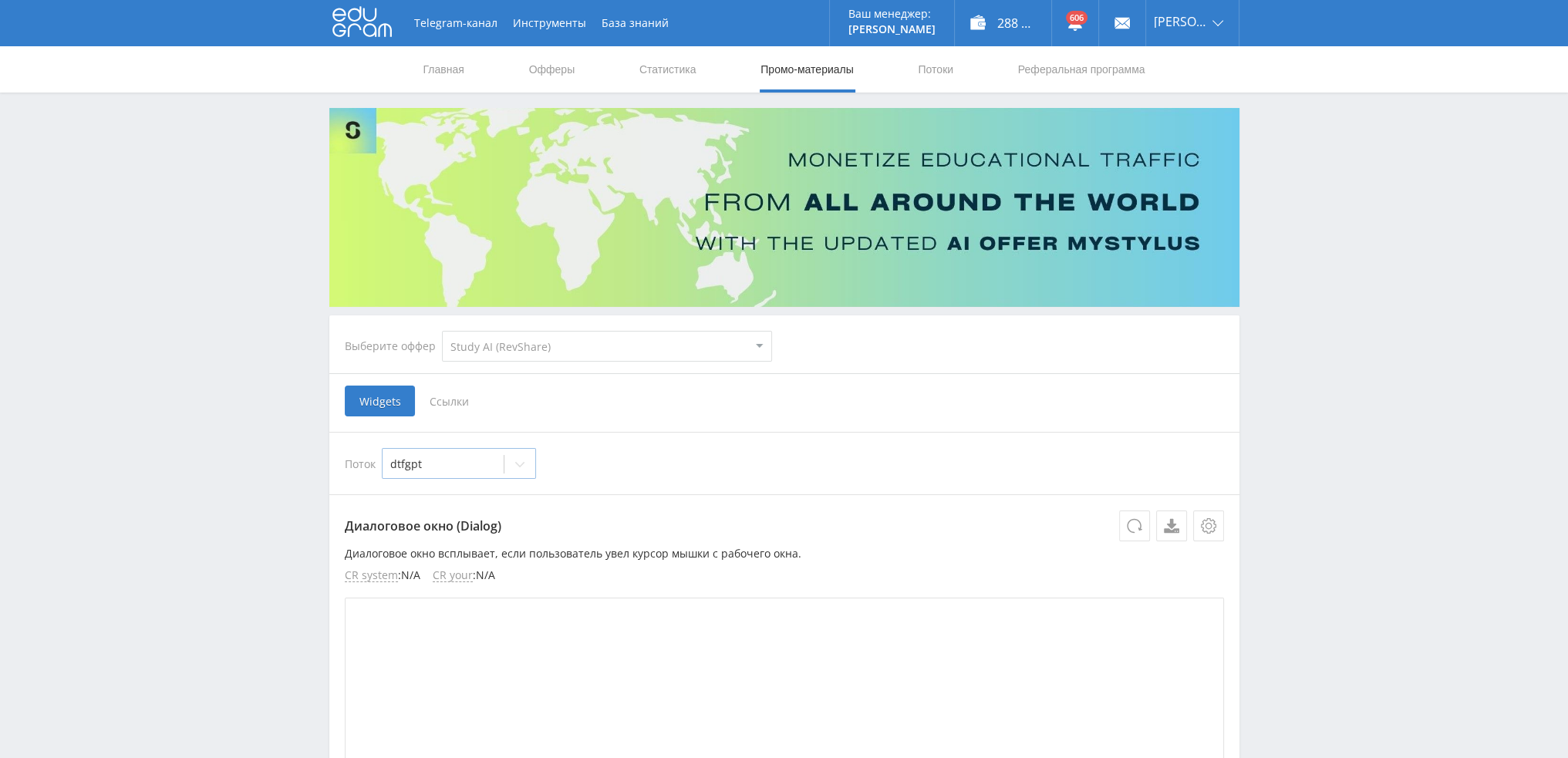
click at [492, 459] on div at bounding box center [443, 464] width 106 height 16
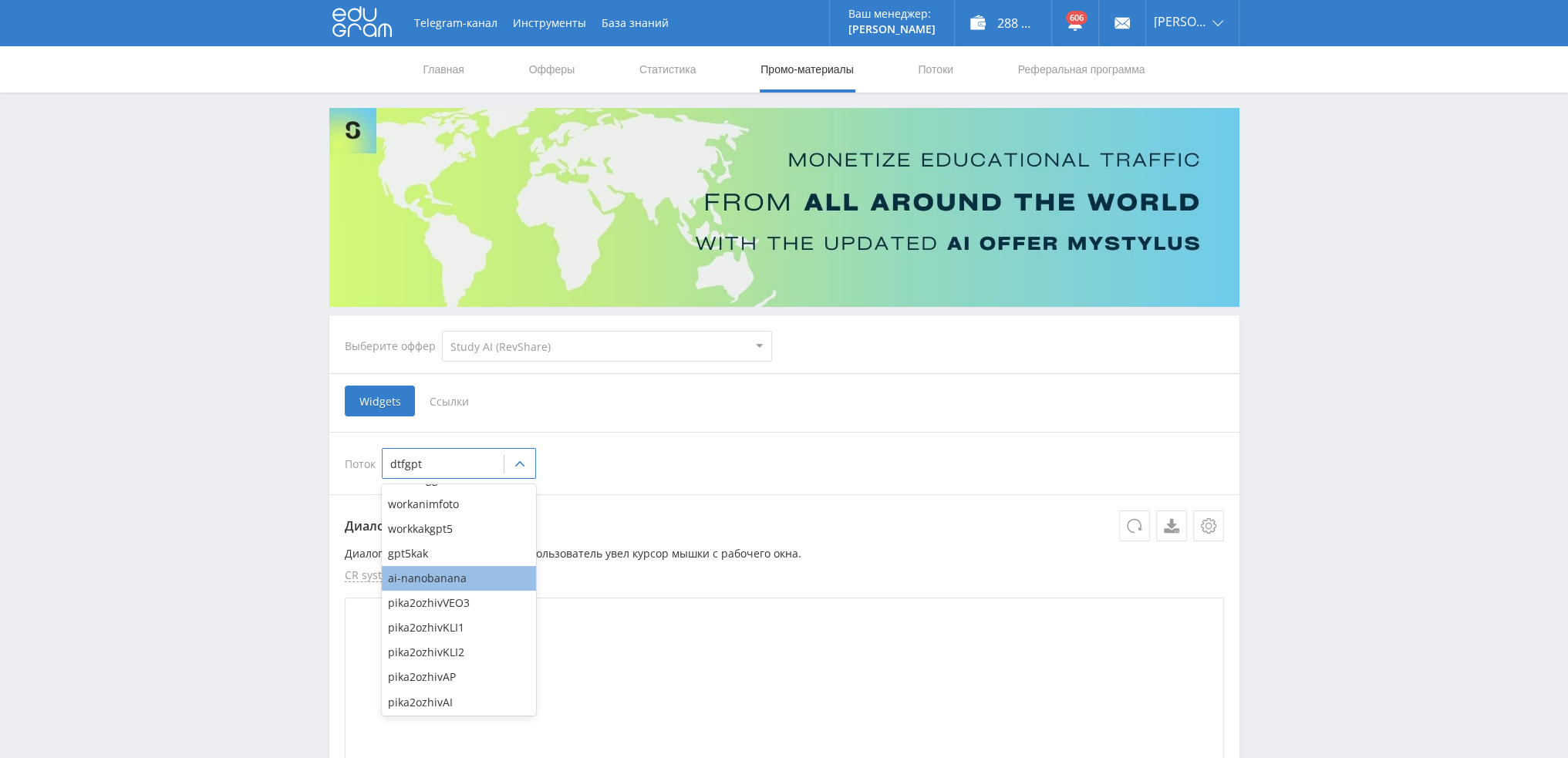
click at [489, 581] on div "ai-nanobanana" at bounding box center [459, 578] width 154 height 24
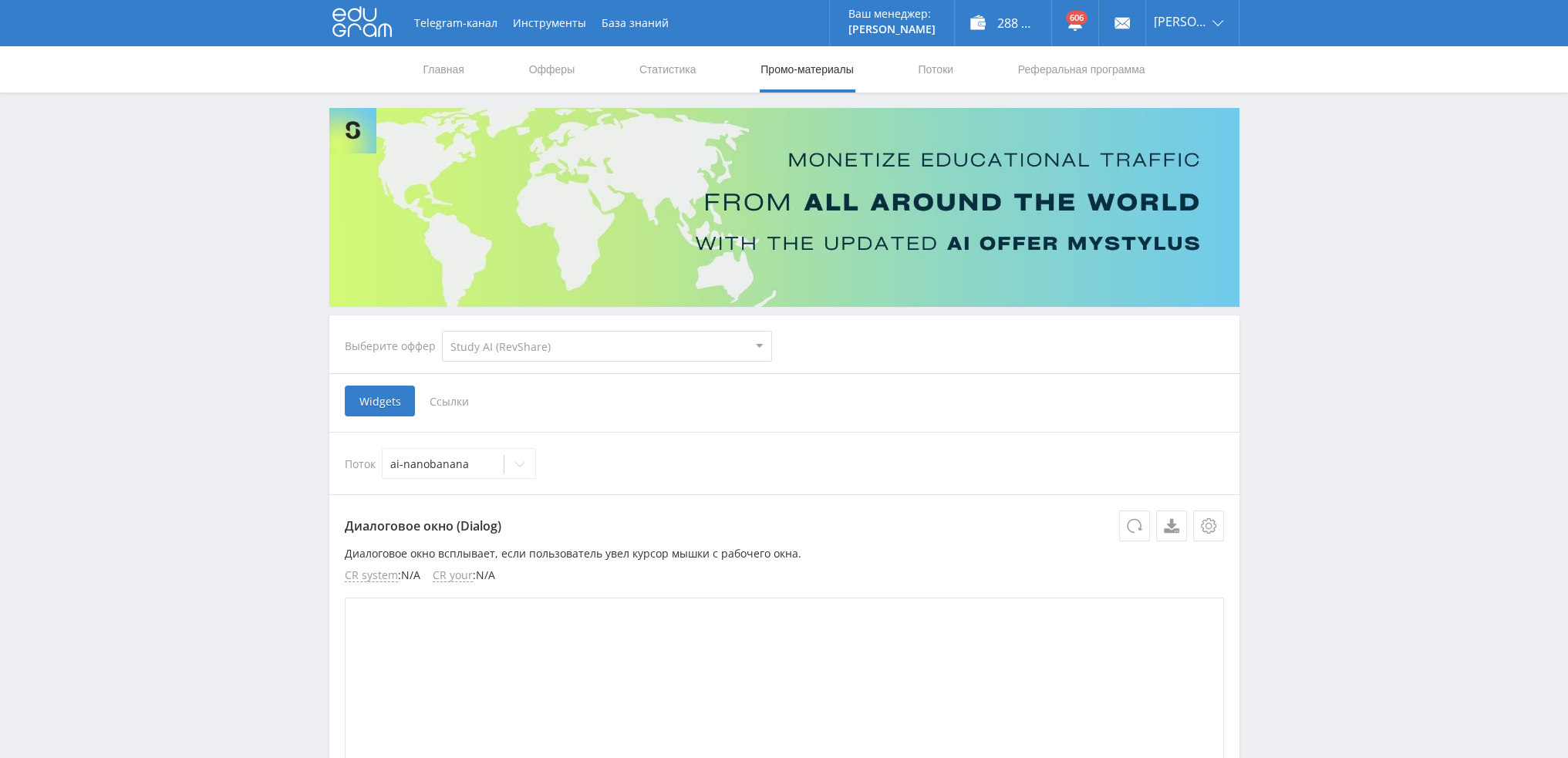
click at [460, 404] on span "Ссылки" at bounding box center [449, 400] width 69 height 31
click at [0, 0] on input "Ссылки" at bounding box center [0, 0] width 0 height 0
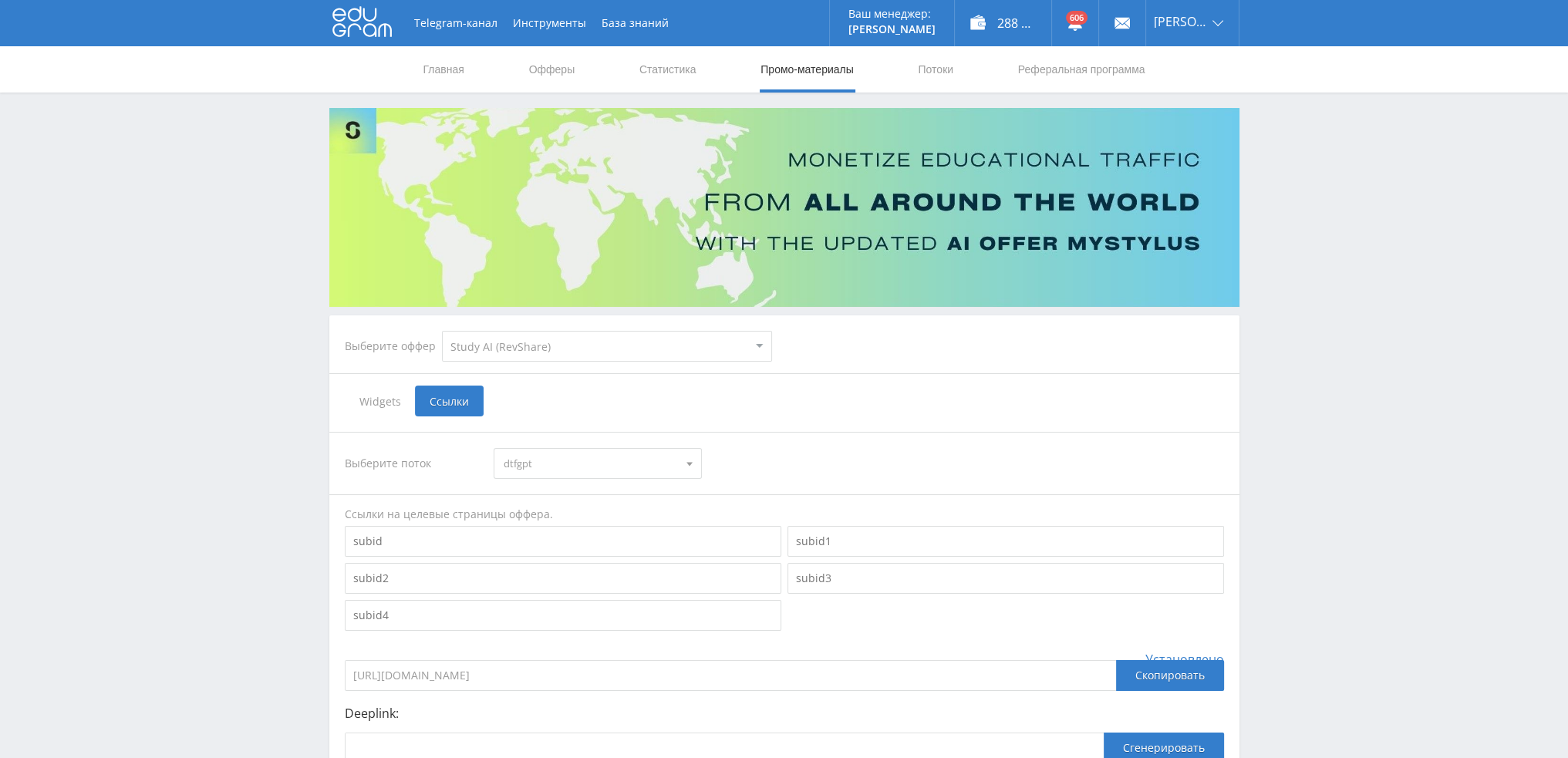
click at [539, 451] on span "dtfgpt" at bounding box center [590, 463] width 174 height 29
click at [563, 567] on button "ai-nanobanana" at bounding box center [597, 572] width 206 height 21
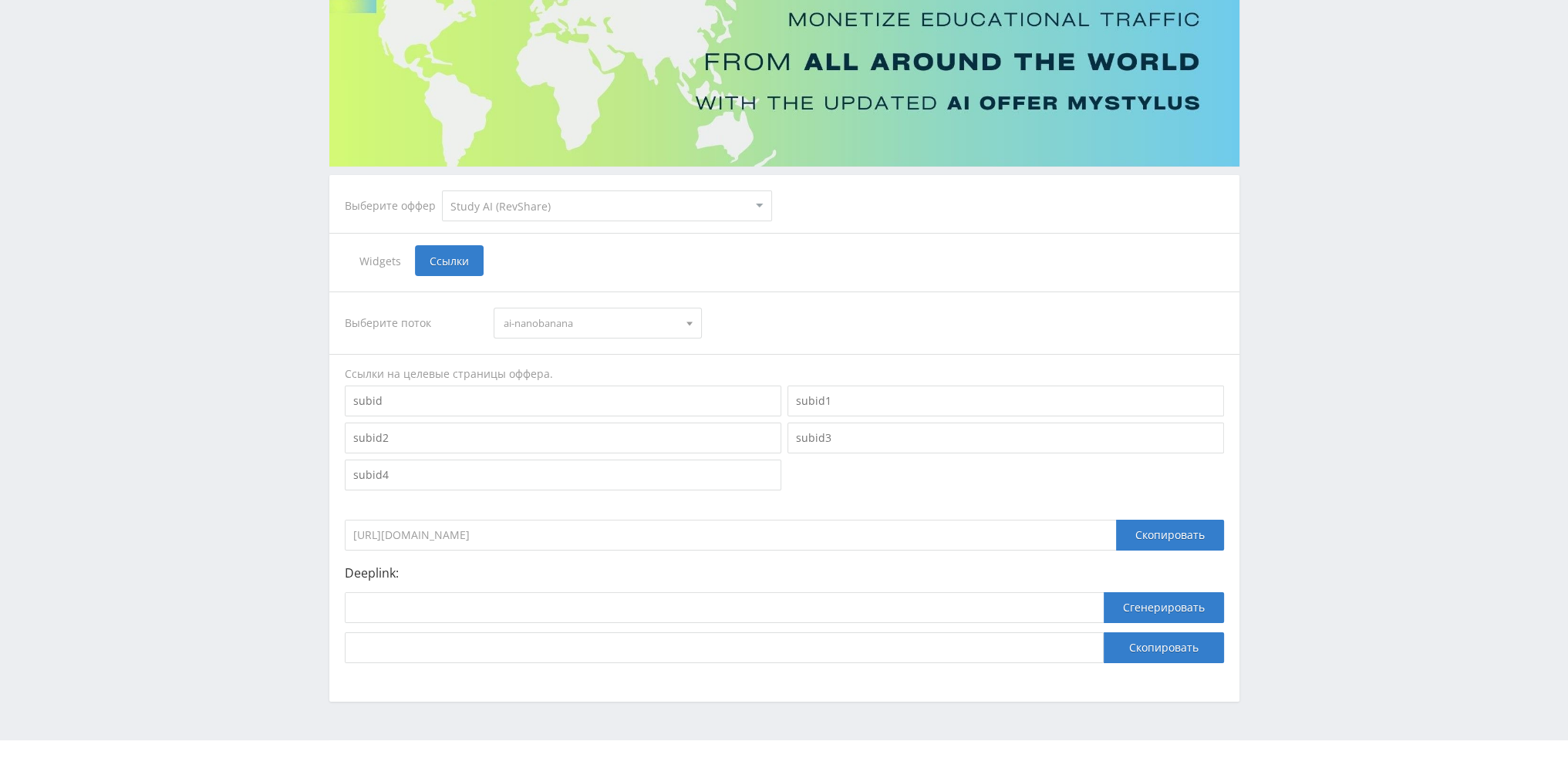
scroll to position [168, 0]
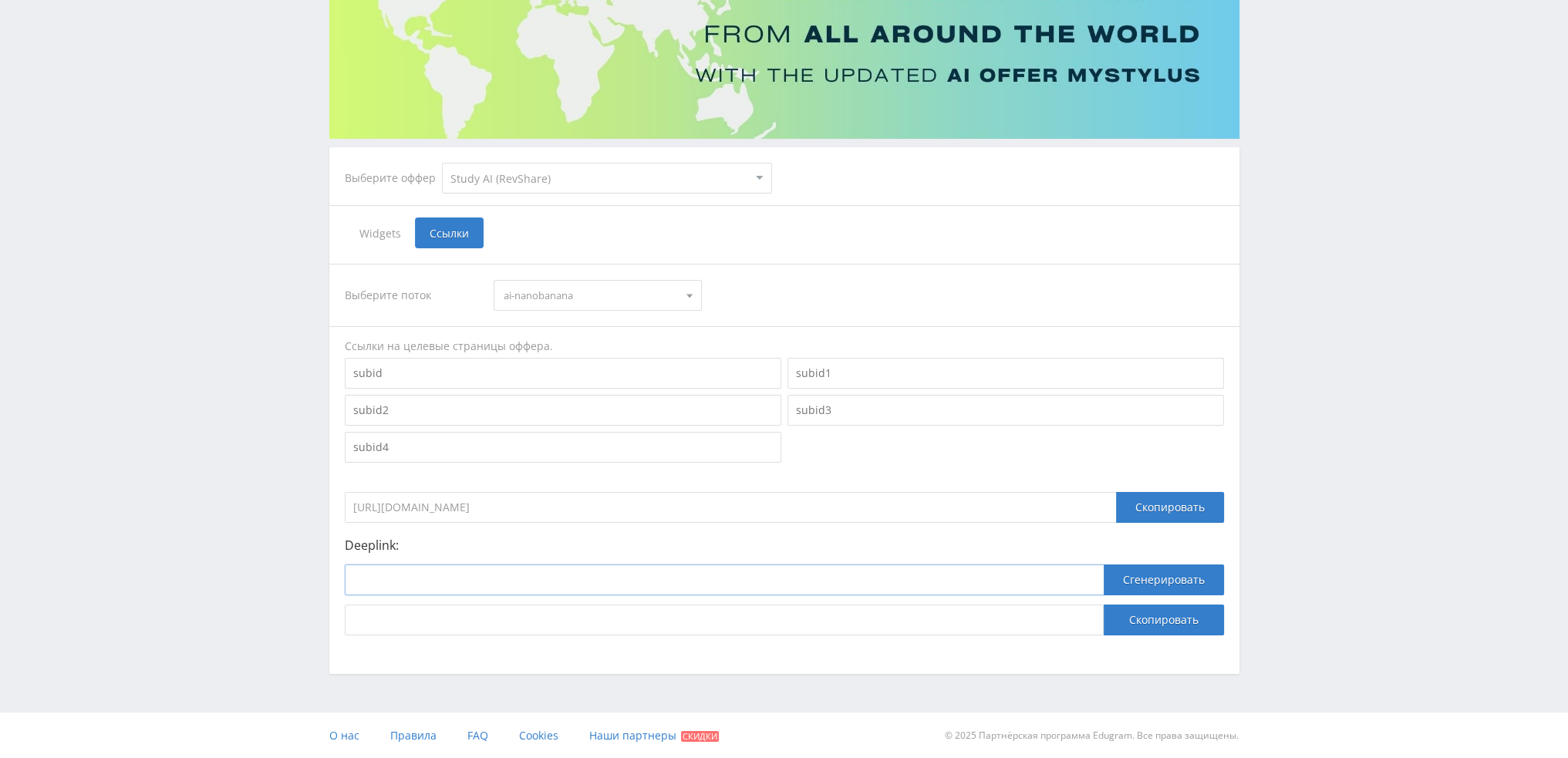
click at [540, 576] on input at bounding box center [723, 579] width 759 height 31
paste input "https://study24.ai/chat/google_image"
type input "https://study24.ai/chat/google_image"
click at [1191, 575] on button "Сгенерировать" at bounding box center [1163, 579] width 121 height 31
click at [1172, 619] on button "Скопировать" at bounding box center [1163, 619] width 121 height 31
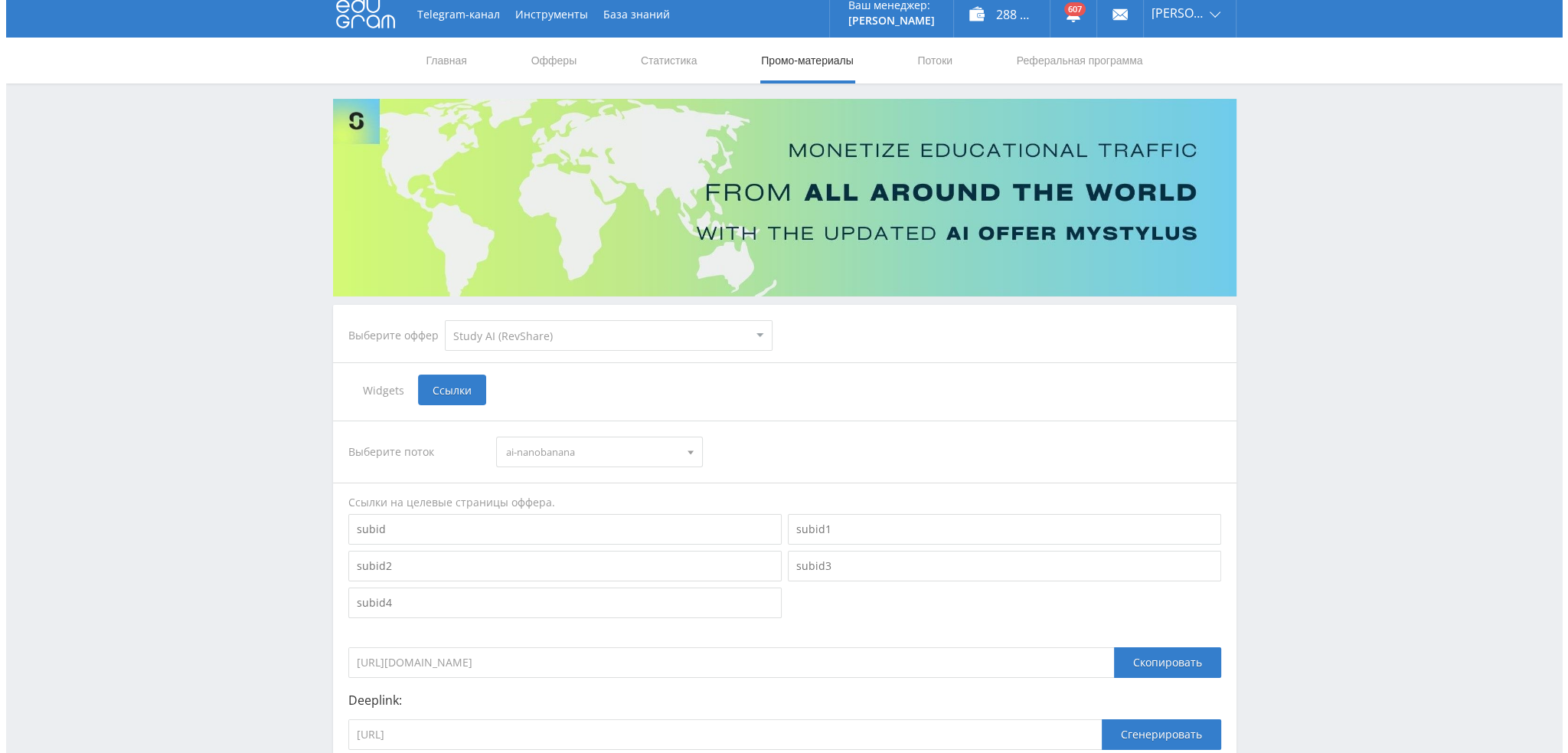
scroll to position [0, 0]
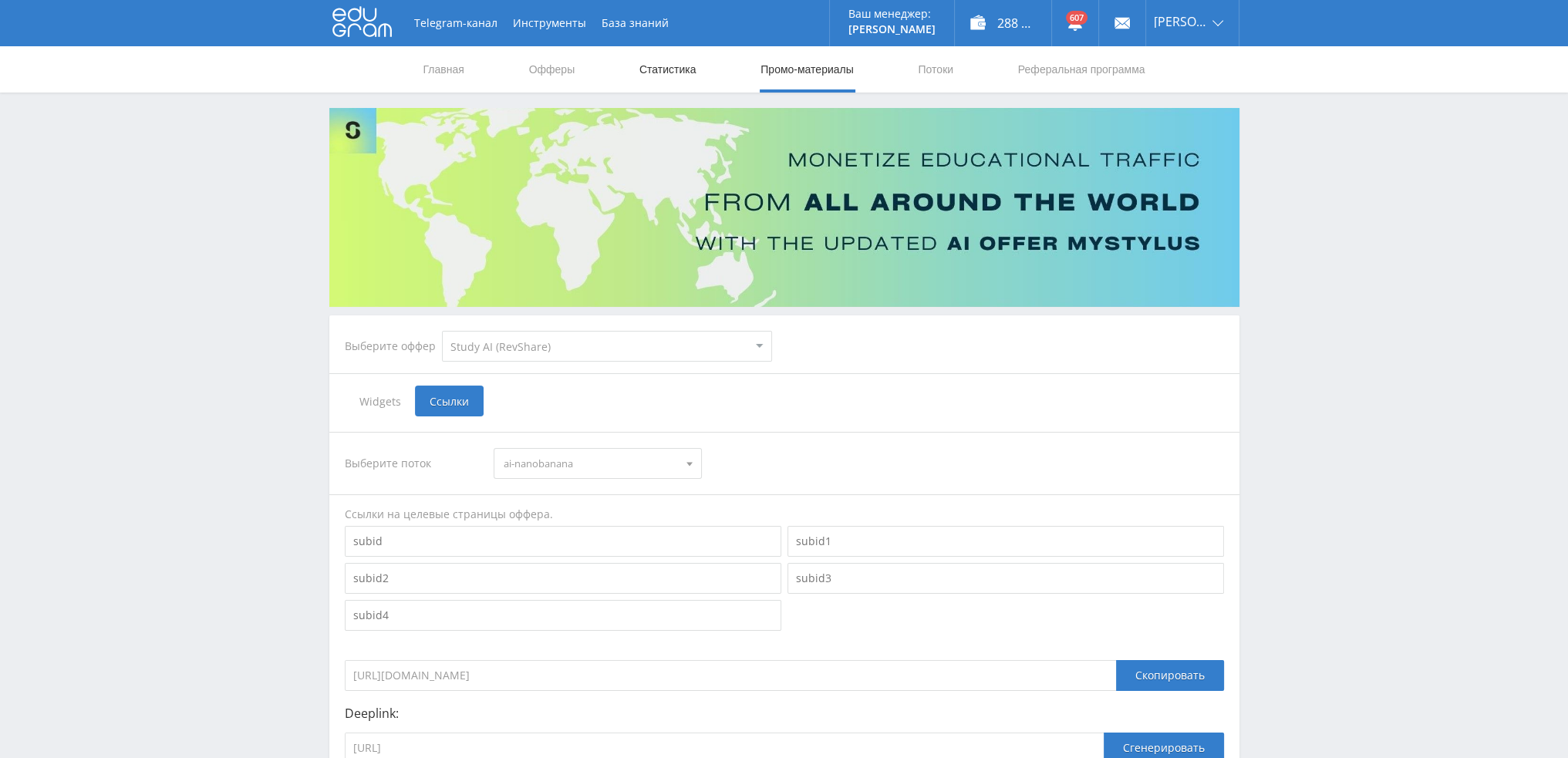
click at [659, 61] on link "Статистика" at bounding box center [667, 69] width 60 height 46
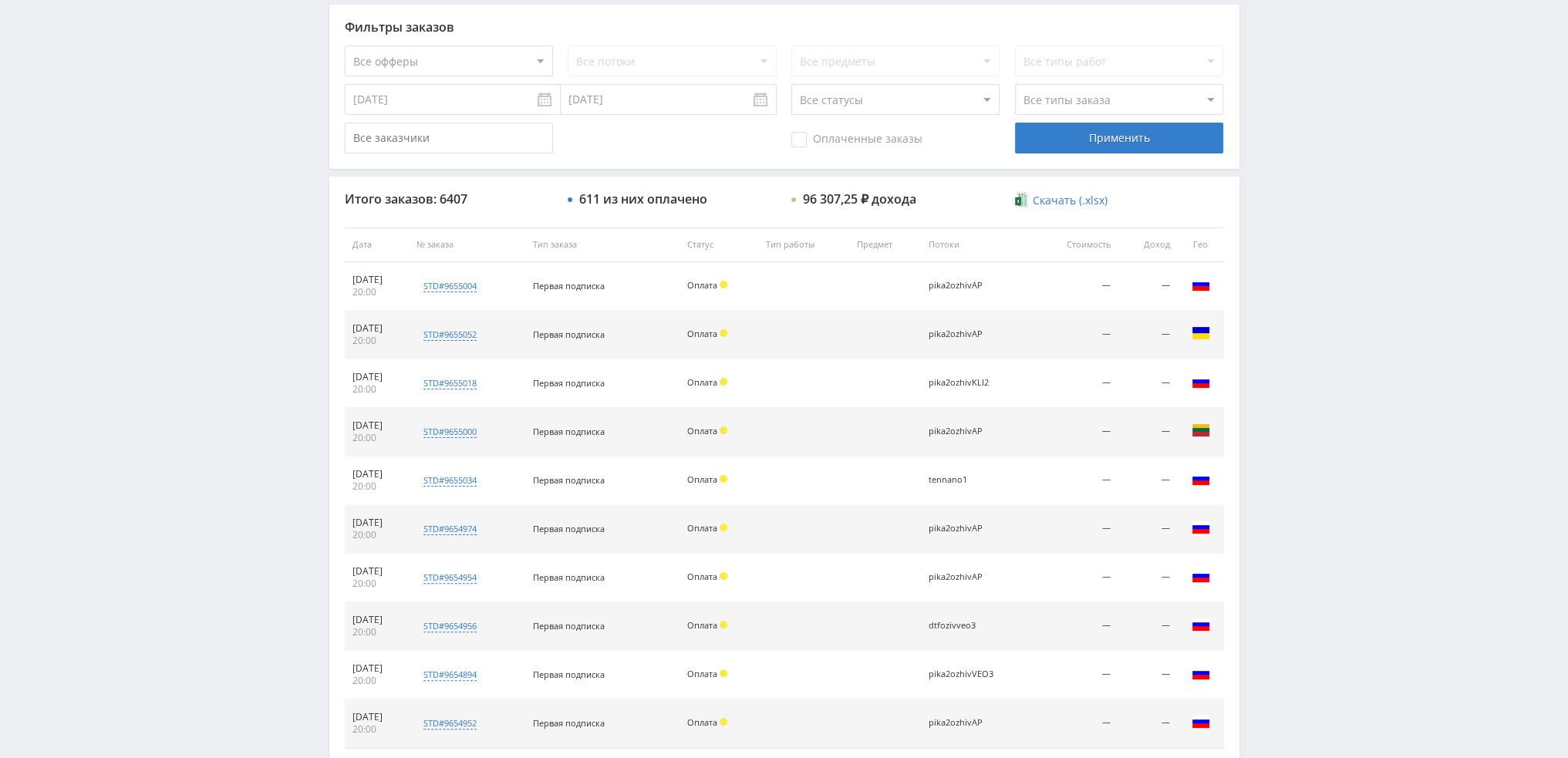
scroll to position [463, 0]
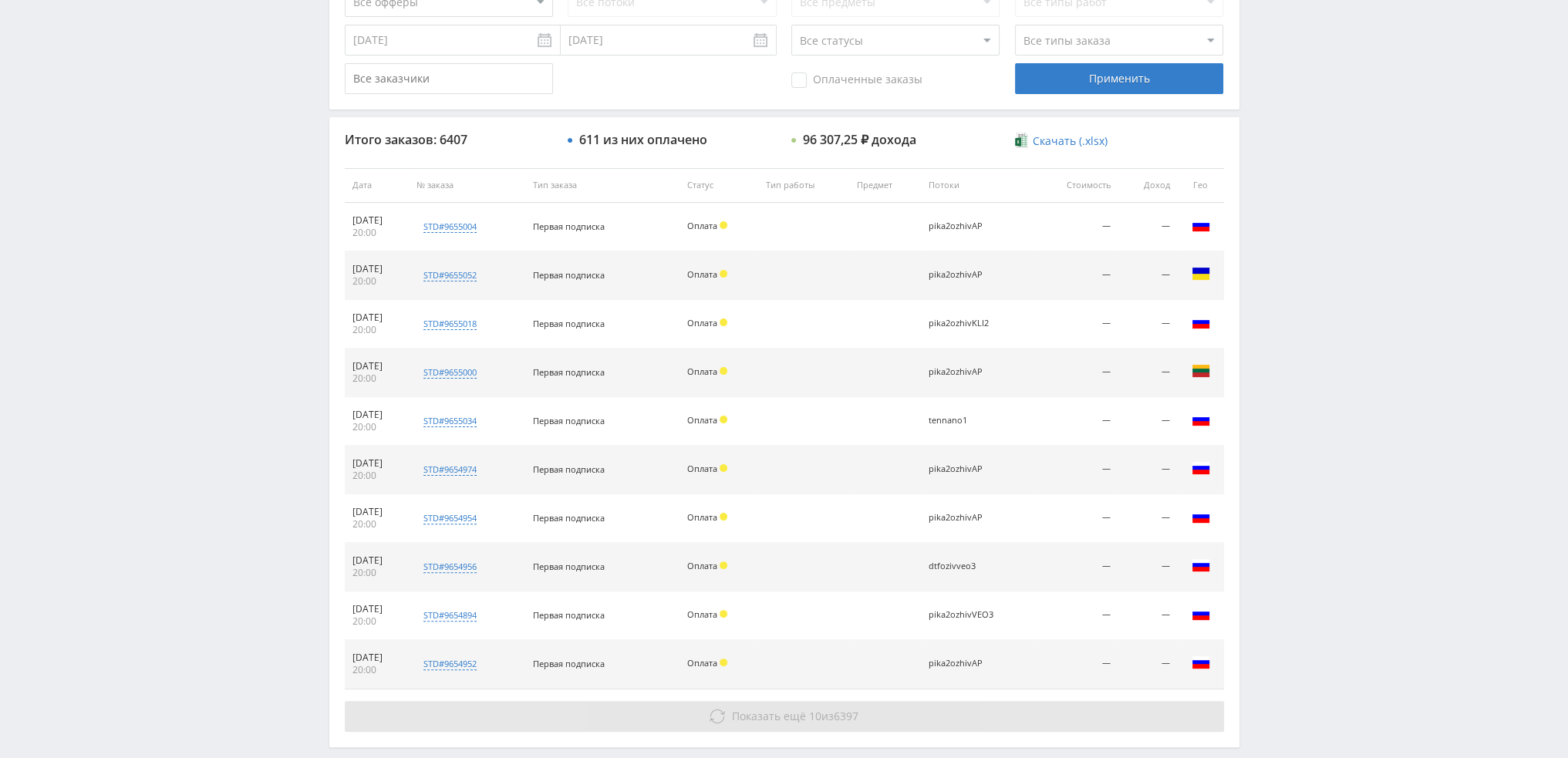
click at [788, 719] on span "Показать ещё" at bounding box center [769, 715] width 74 height 15
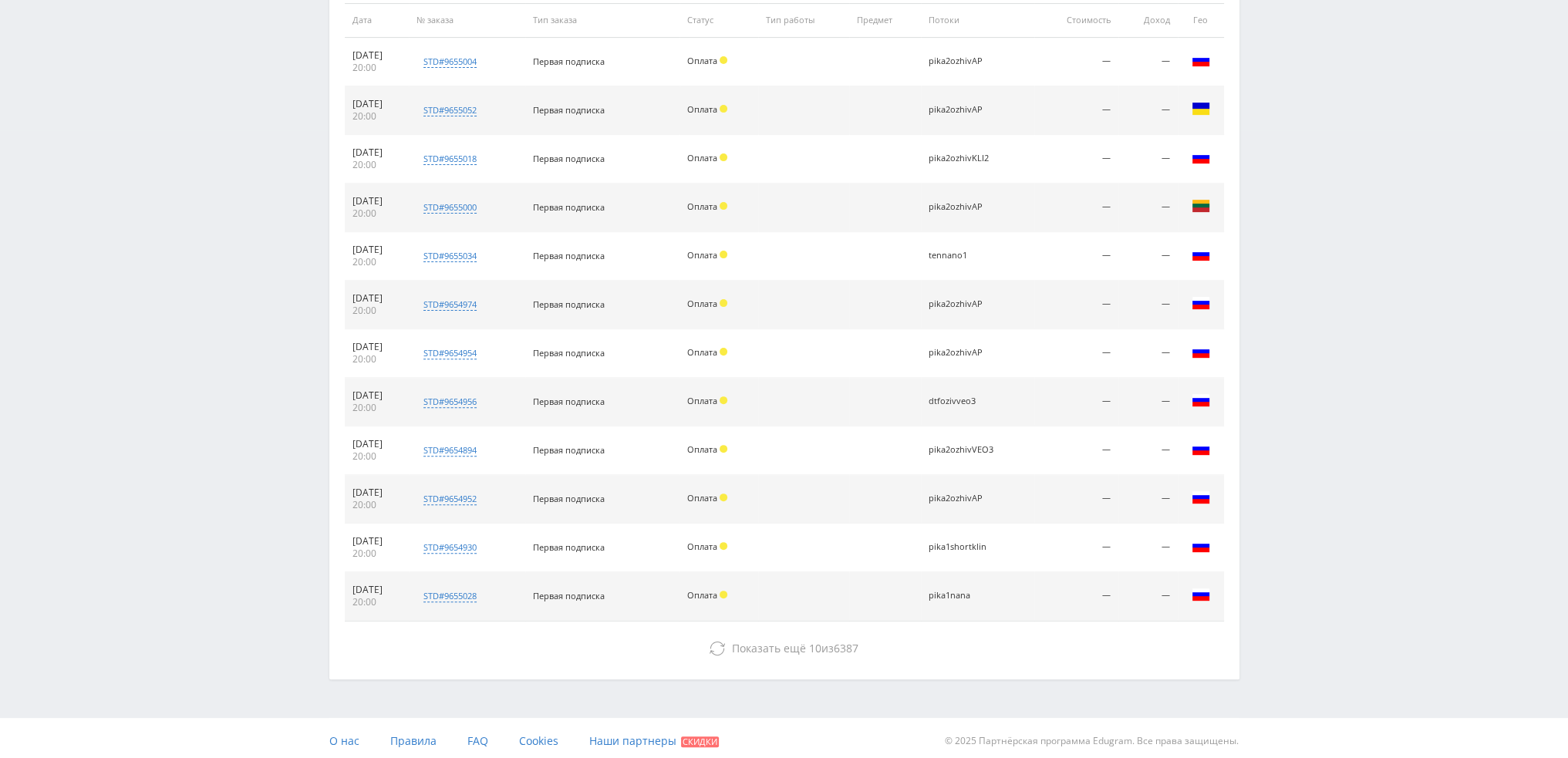
scroll to position [631, 0]
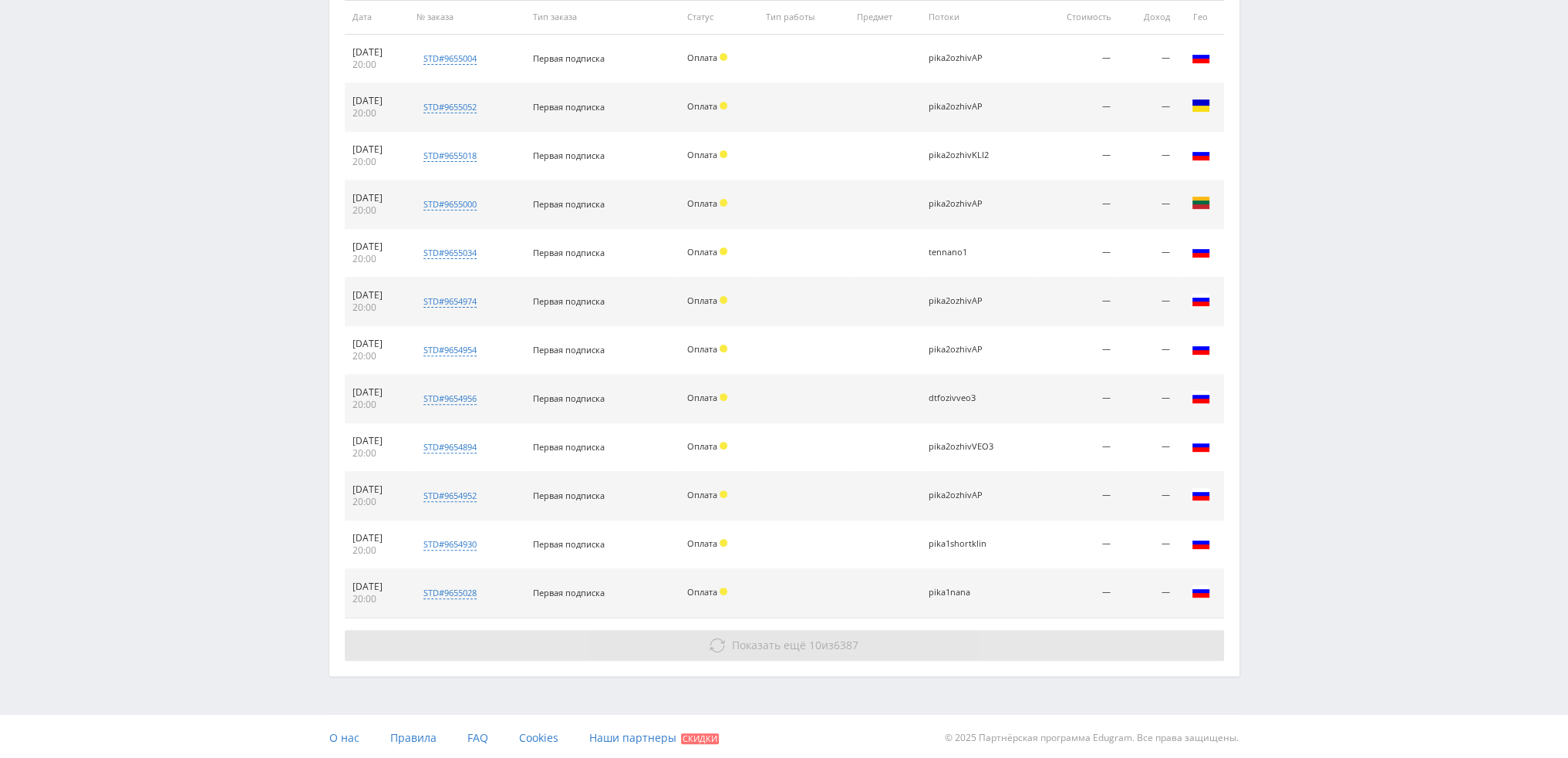
click at [822, 640] on span "Показать ещё 10 из 6387" at bounding box center [795, 645] width 126 height 15
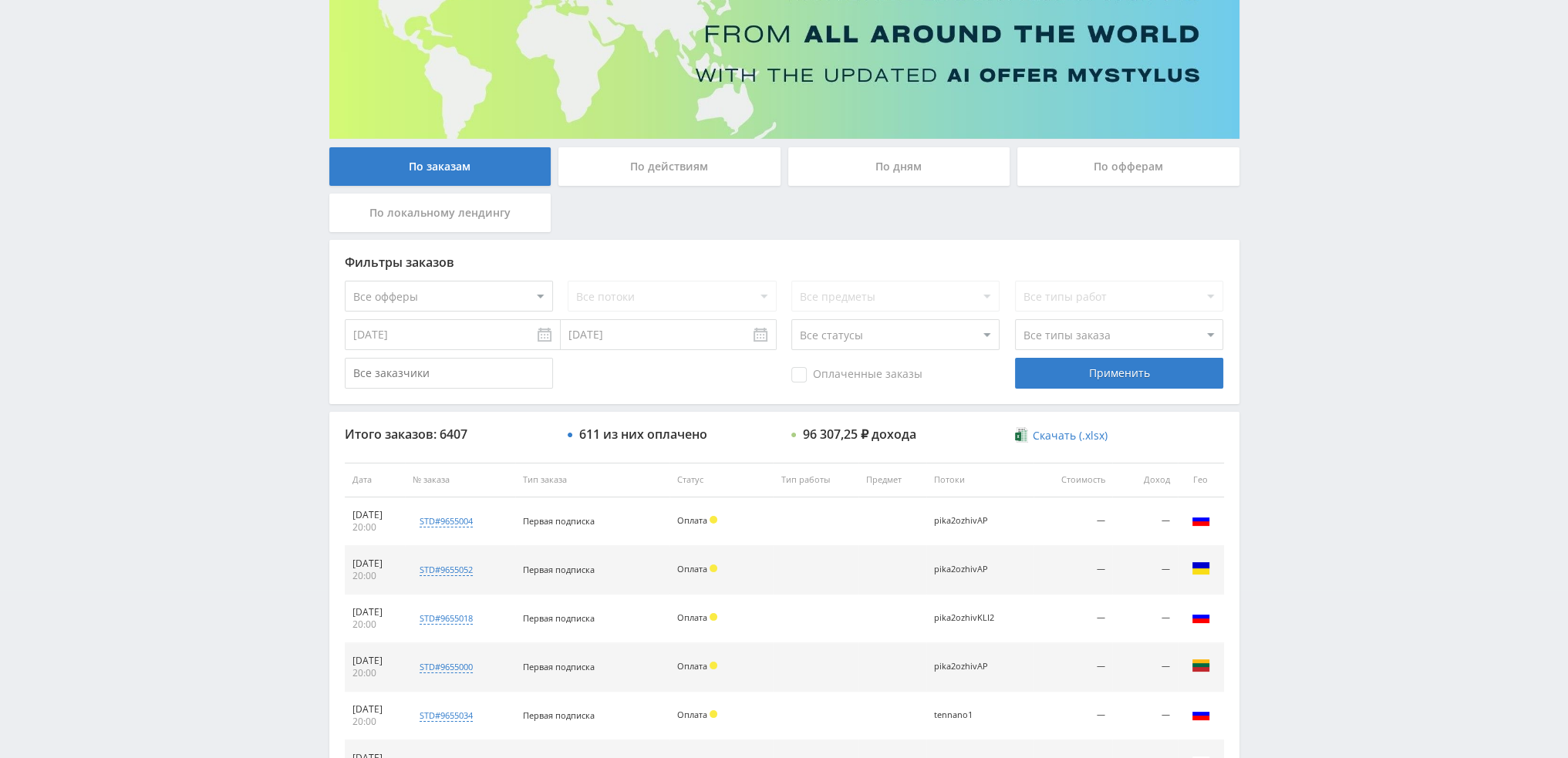
scroll to position [0, 0]
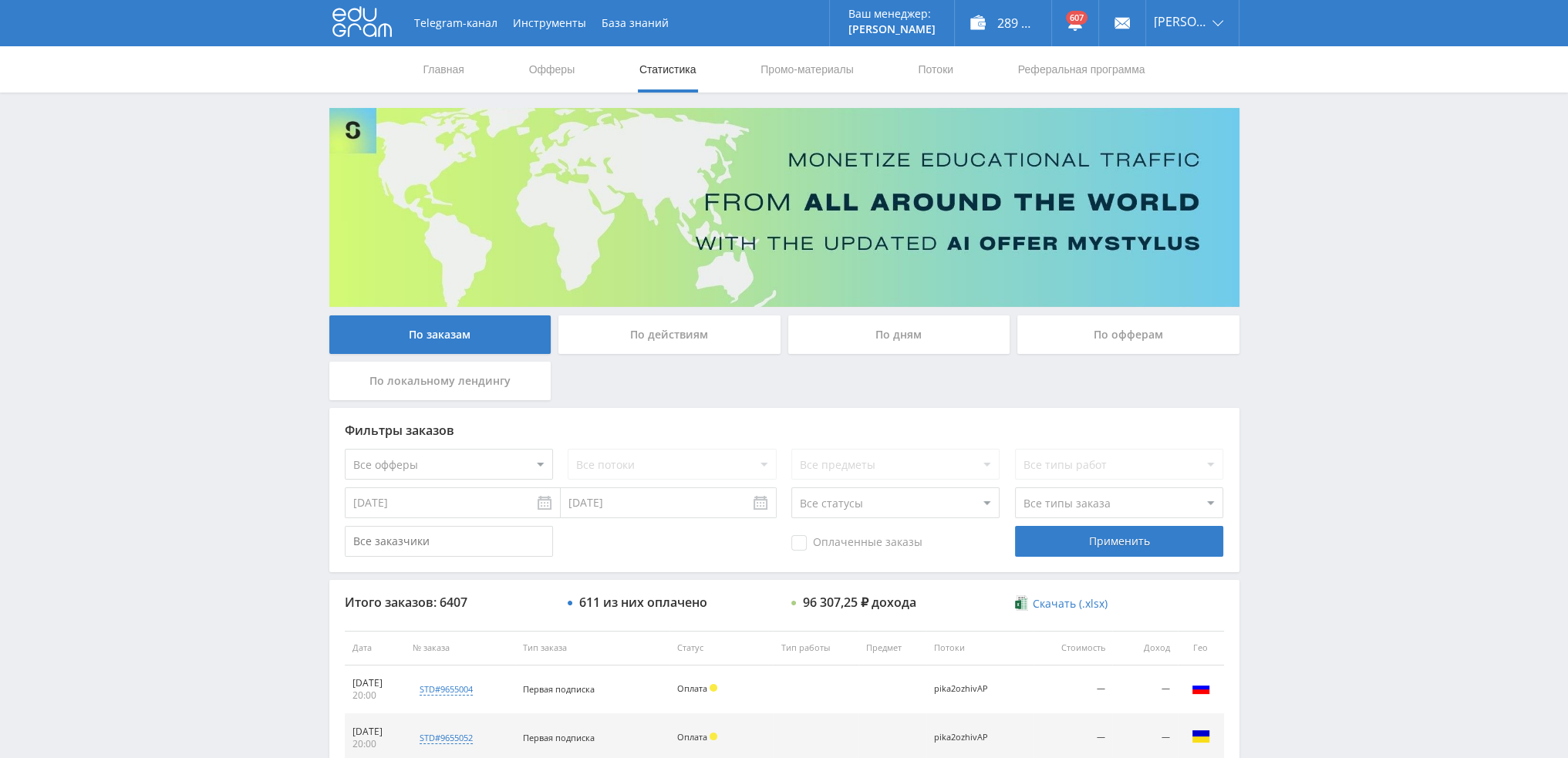
click at [863, 349] on div "По дням" at bounding box center [899, 334] width 222 height 39
click at [0, 0] on input "По дням" at bounding box center [0, 0] width 0 height 0
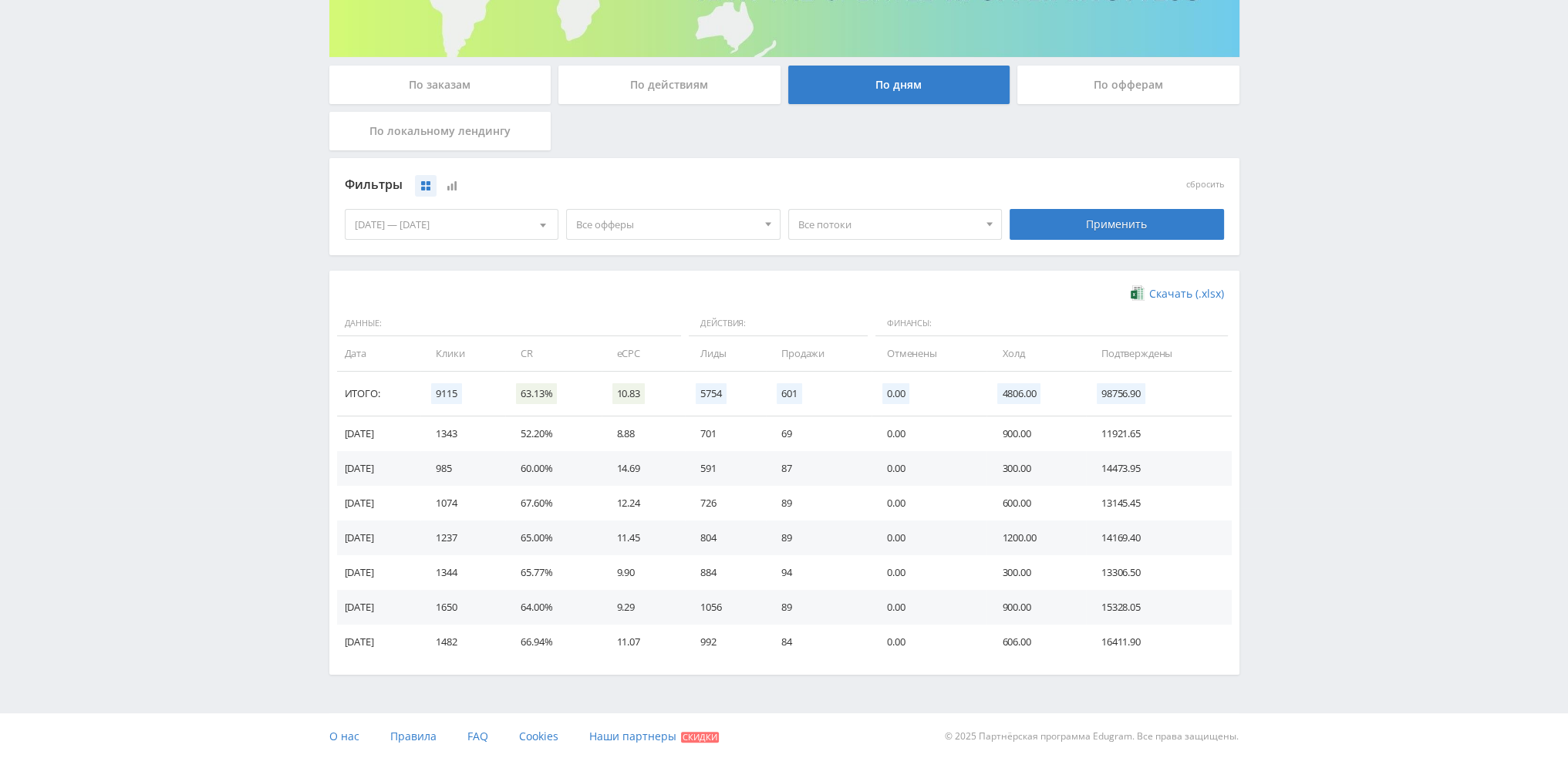
scroll to position [250, 0]
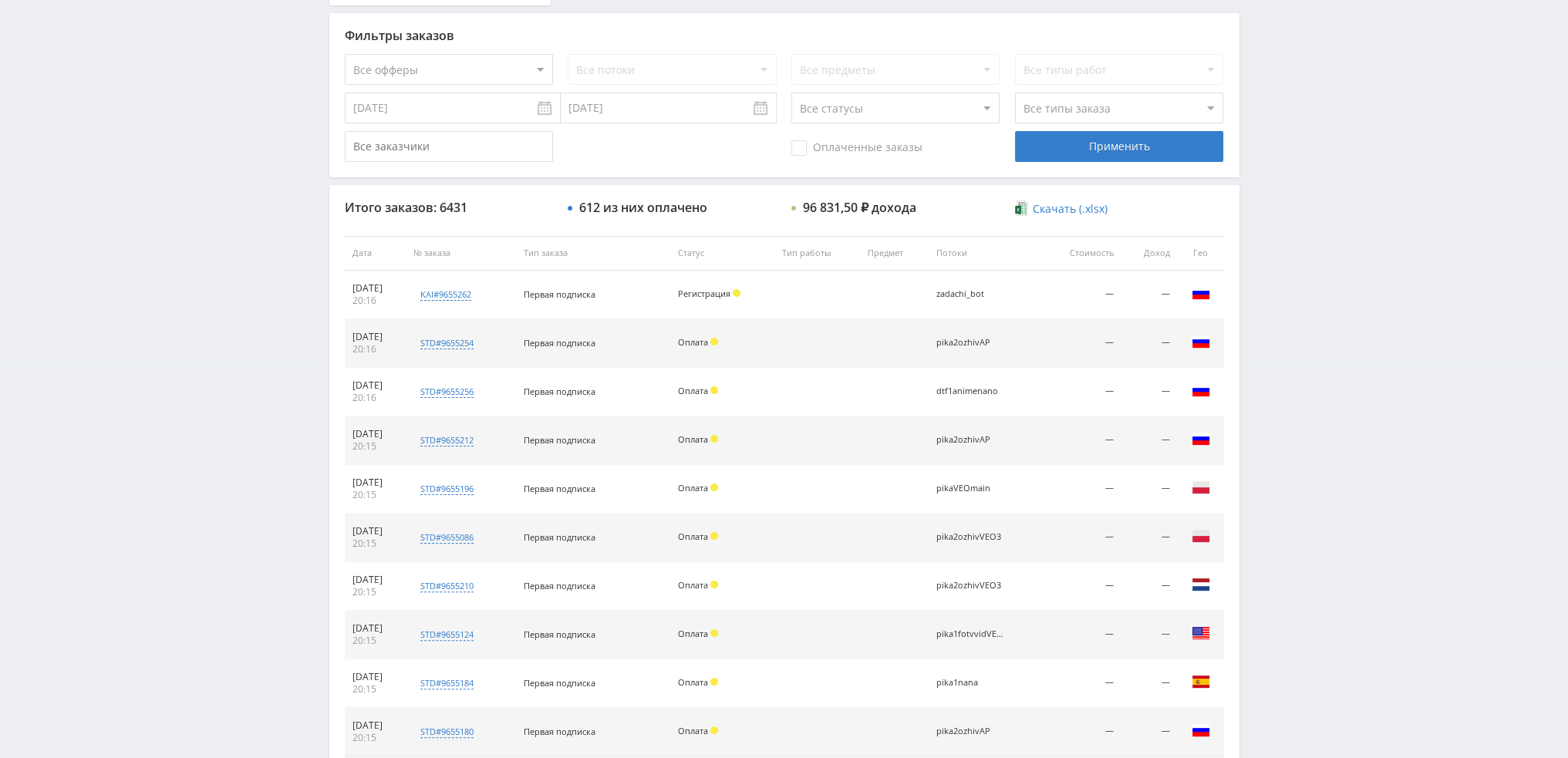
scroll to position [533, 0]
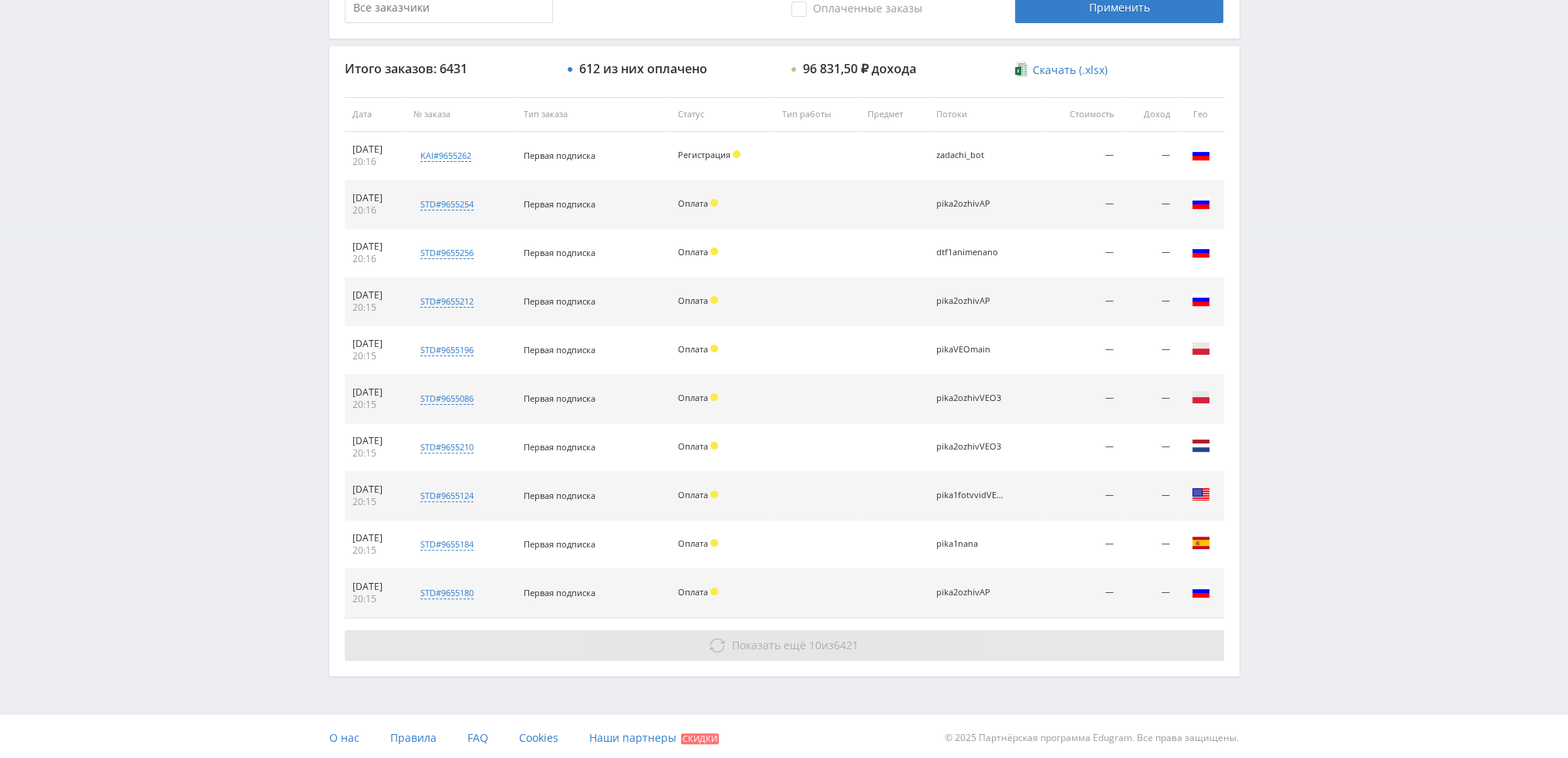
click at [890, 642] on button "Показать ещё 10 из 6421" at bounding box center [784, 645] width 879 height 31
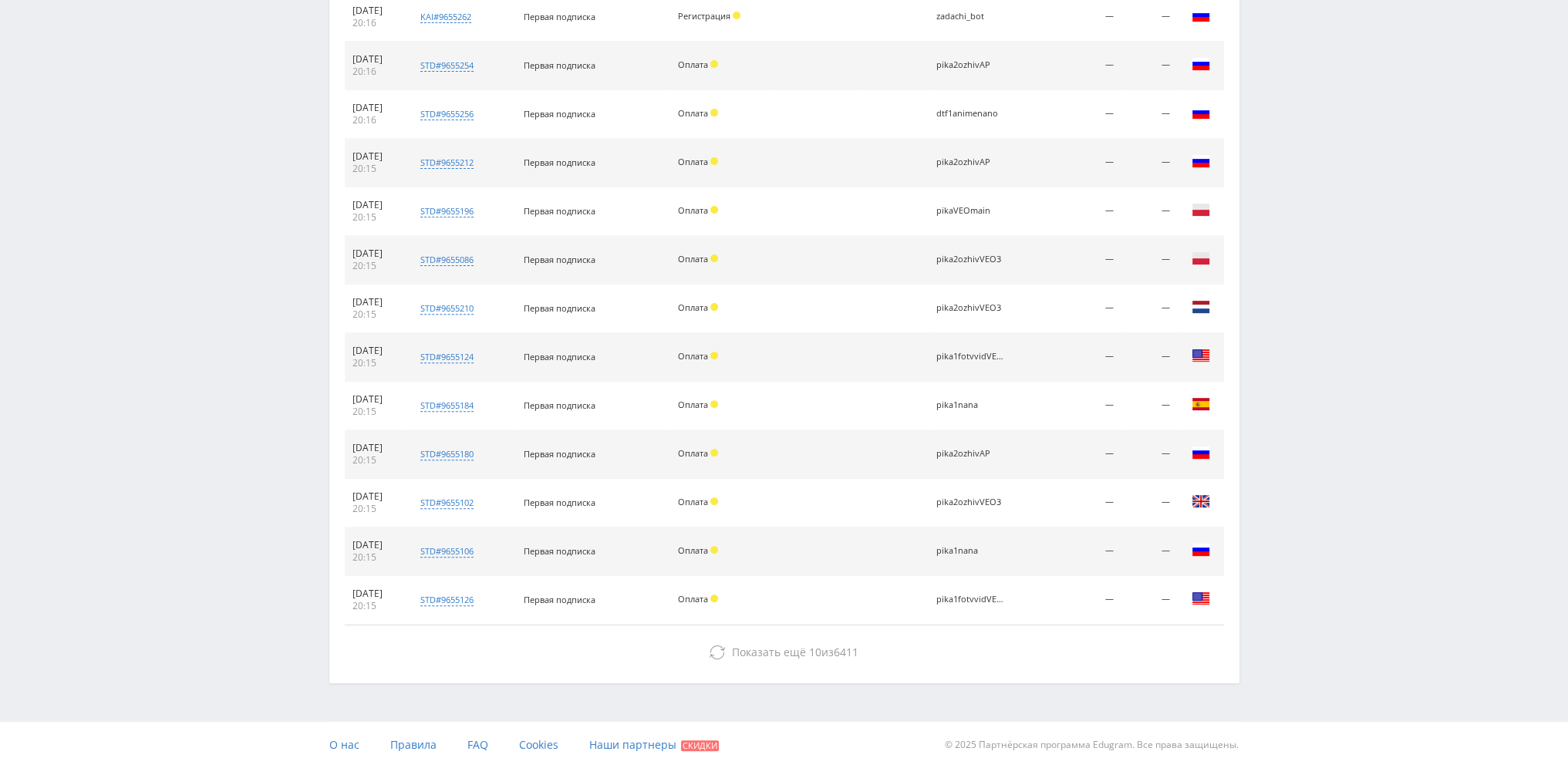
scroll to position [679, 0]
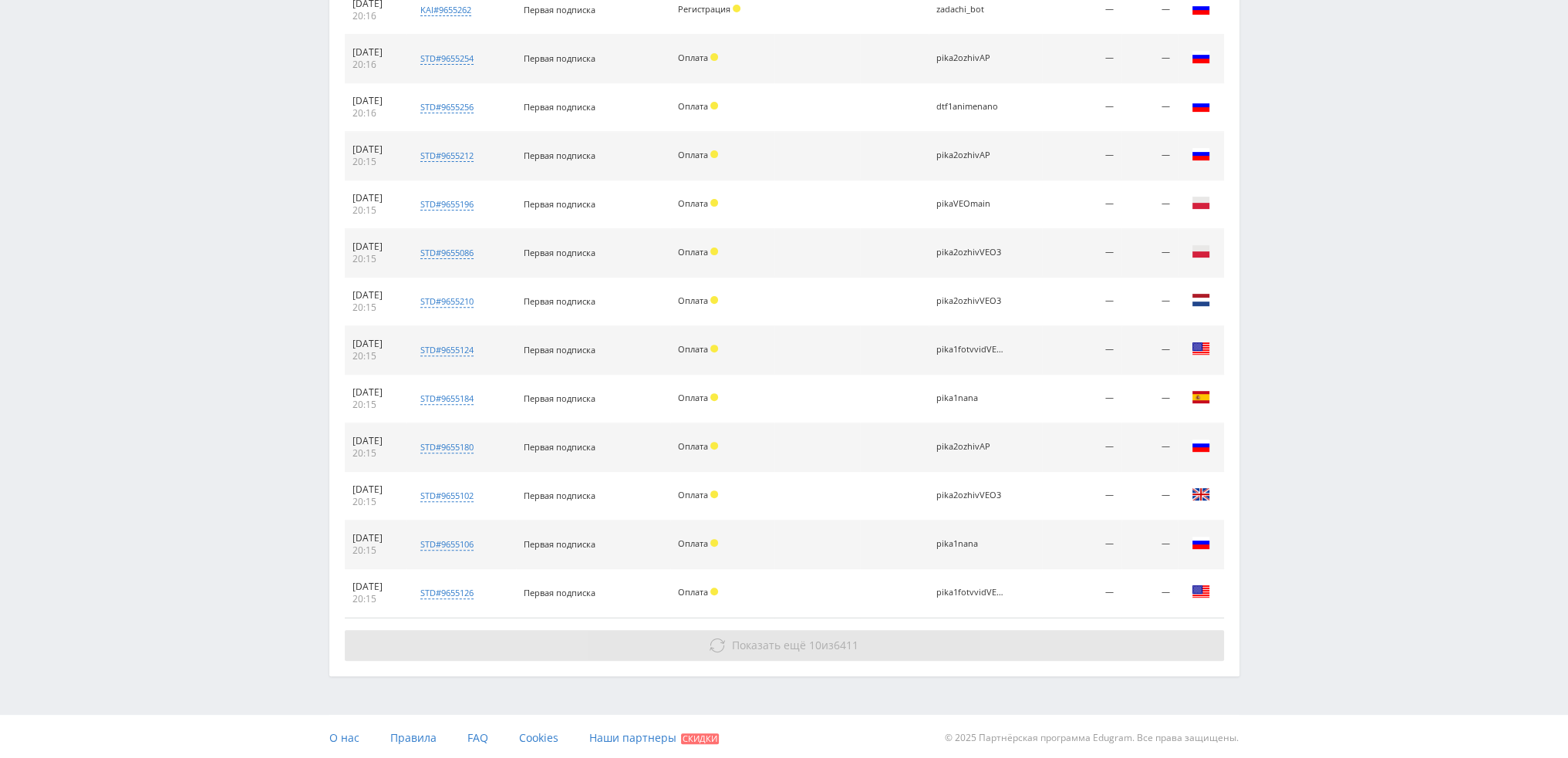
click at [908, 645] on button "Показать ещё 10 из 6411" at bounding box center [784, 645] width 879 height 31
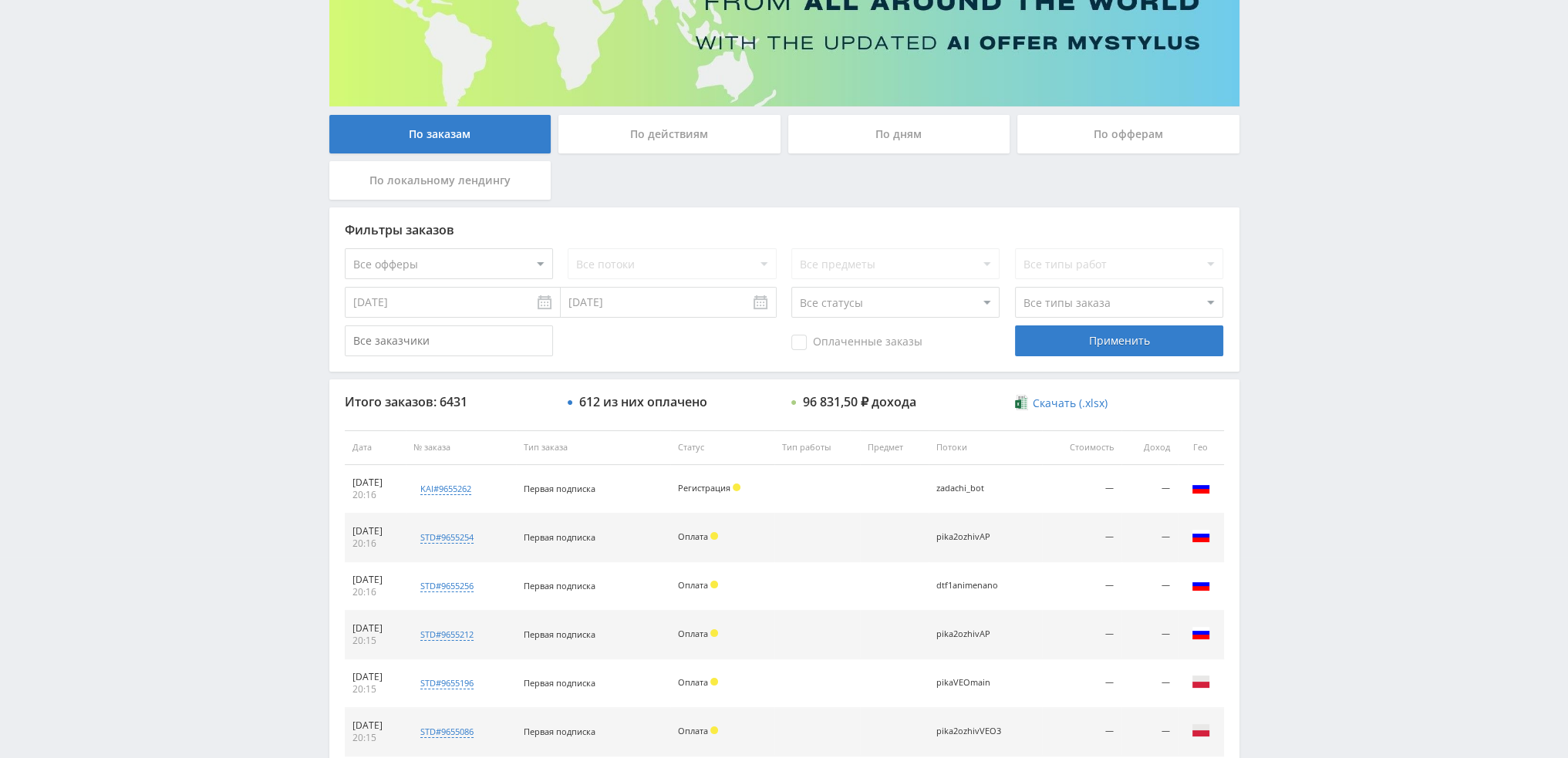
scroll to position [0, 0]
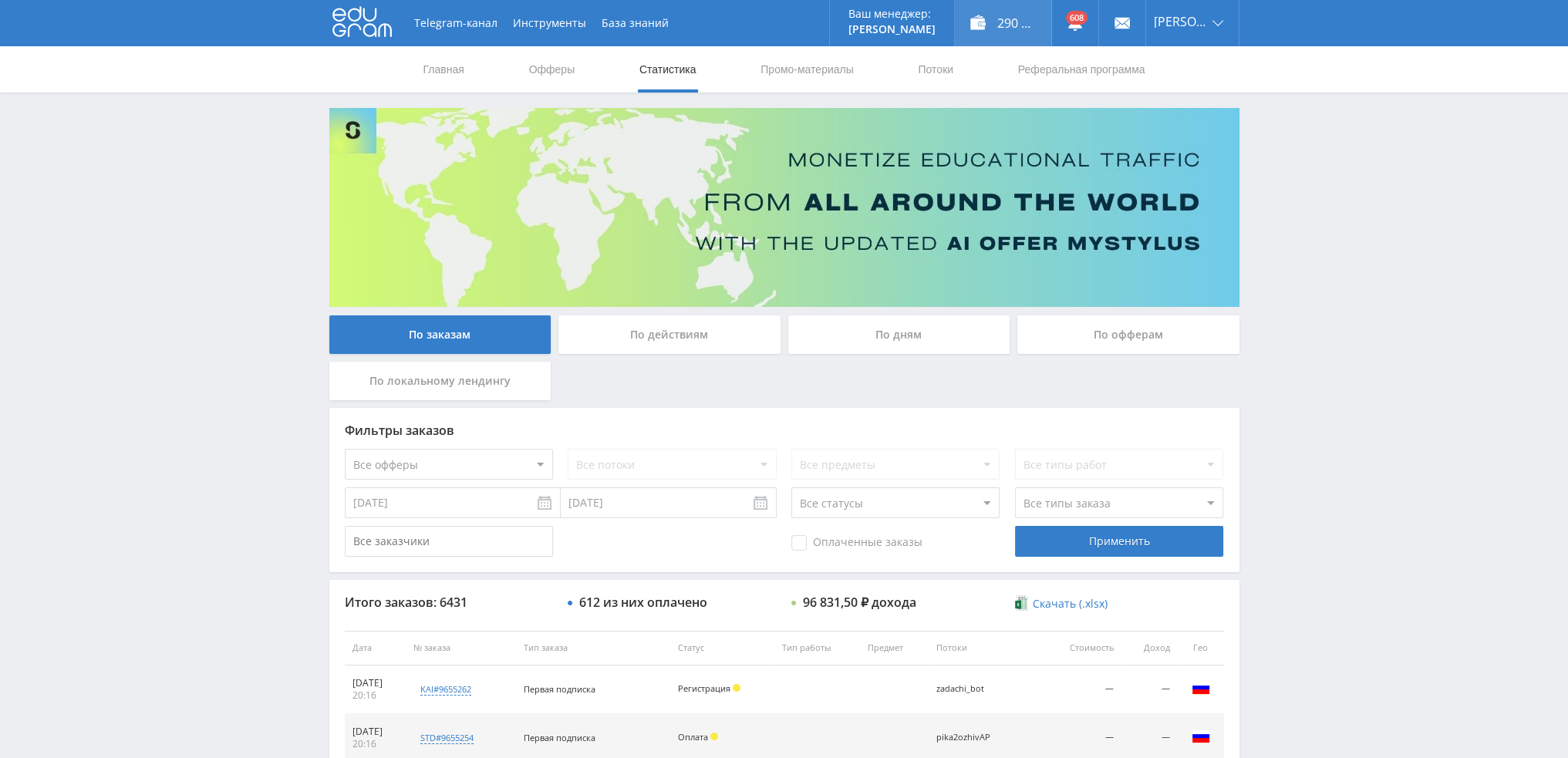
click at [1012, 35] on div "290 083,00 ₽" at bounding box center [1003, 23] width 96 height 46
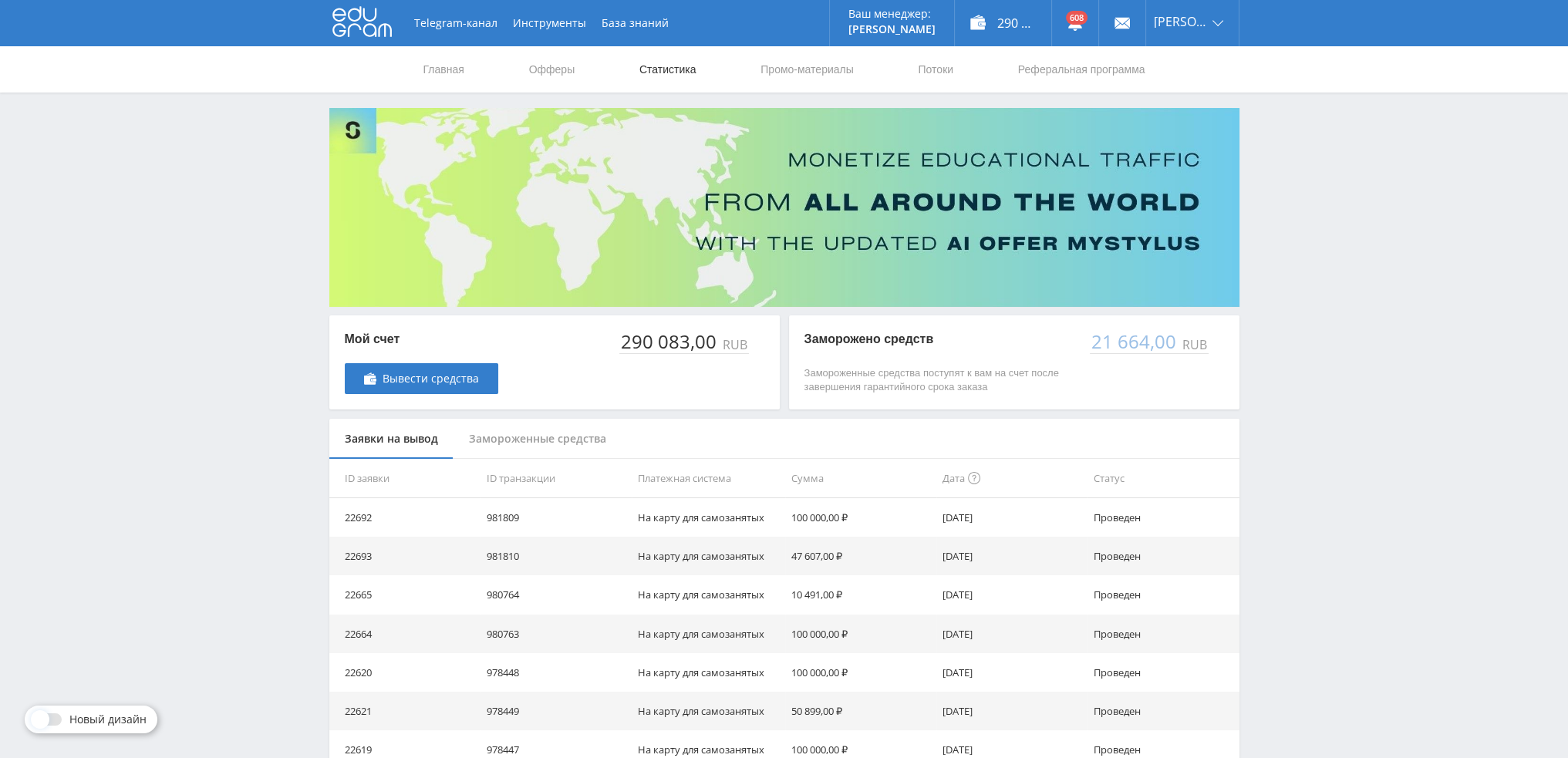
click at [646, 65] on link "Статистика" at bounding box center [667, 69] width 60 height 46
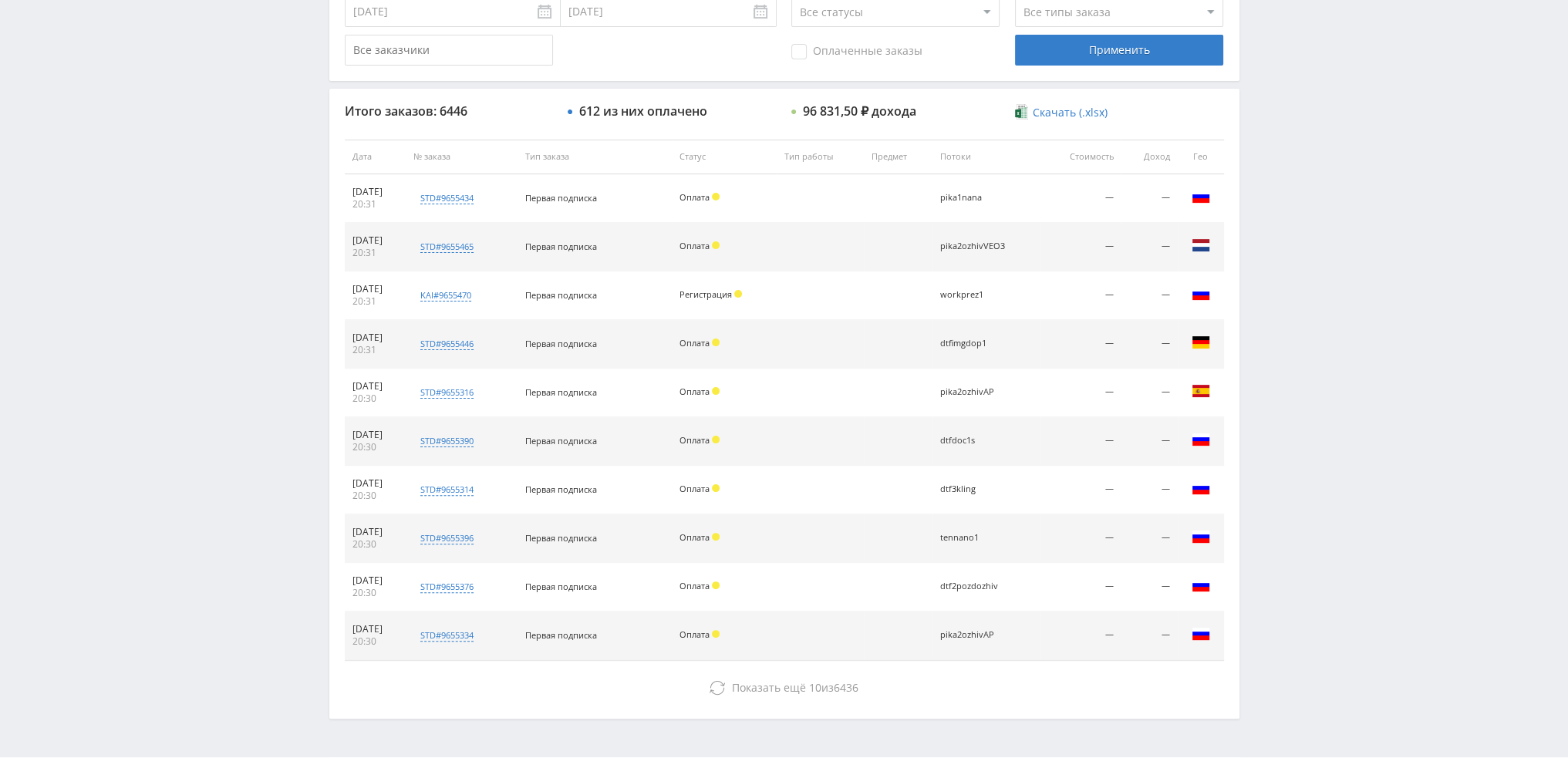
scroll to position [533, 0]
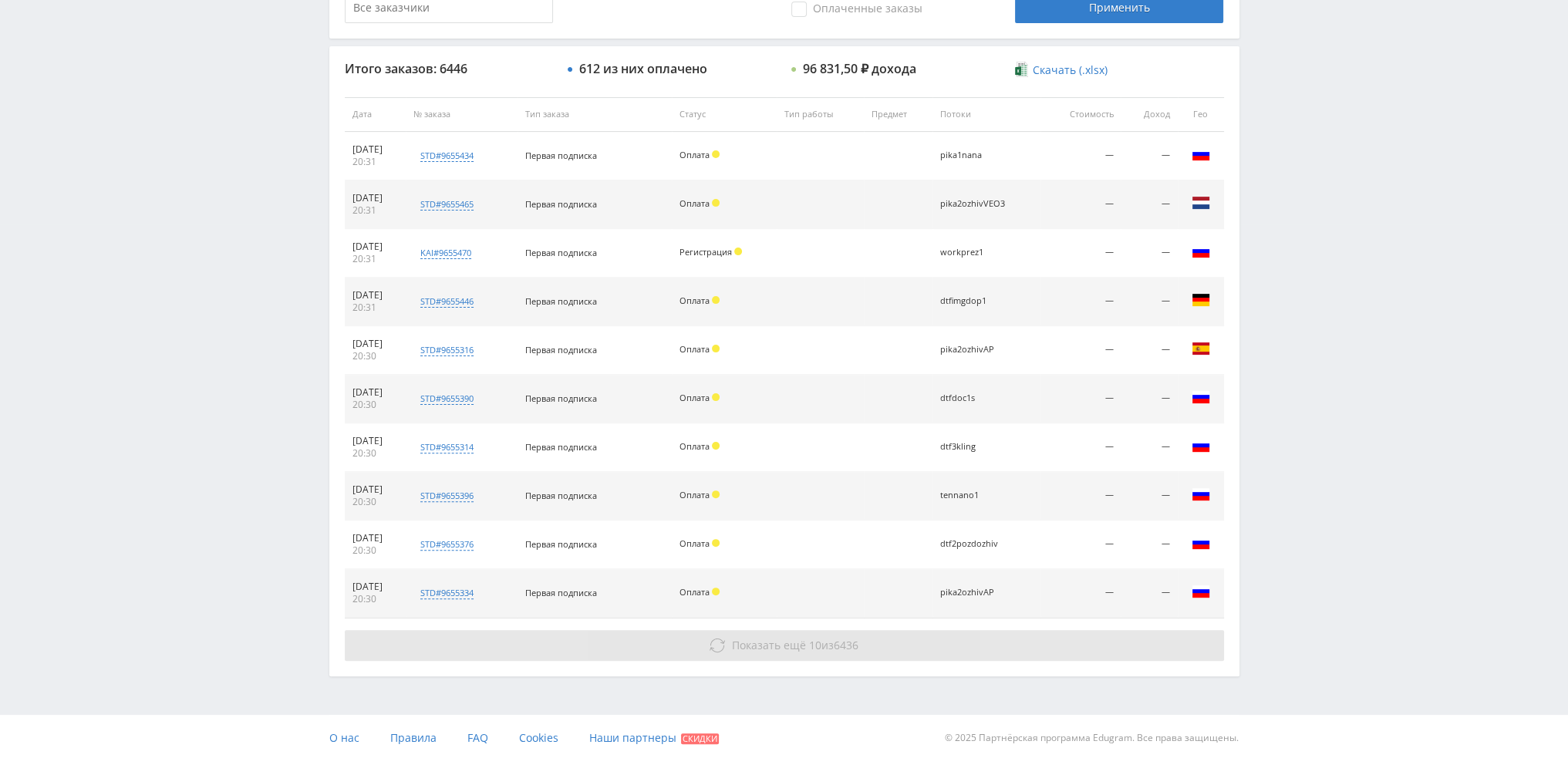
click at [801, 641] on span "Показать ещё" at bounding box center [769, 645] width 74 height 15
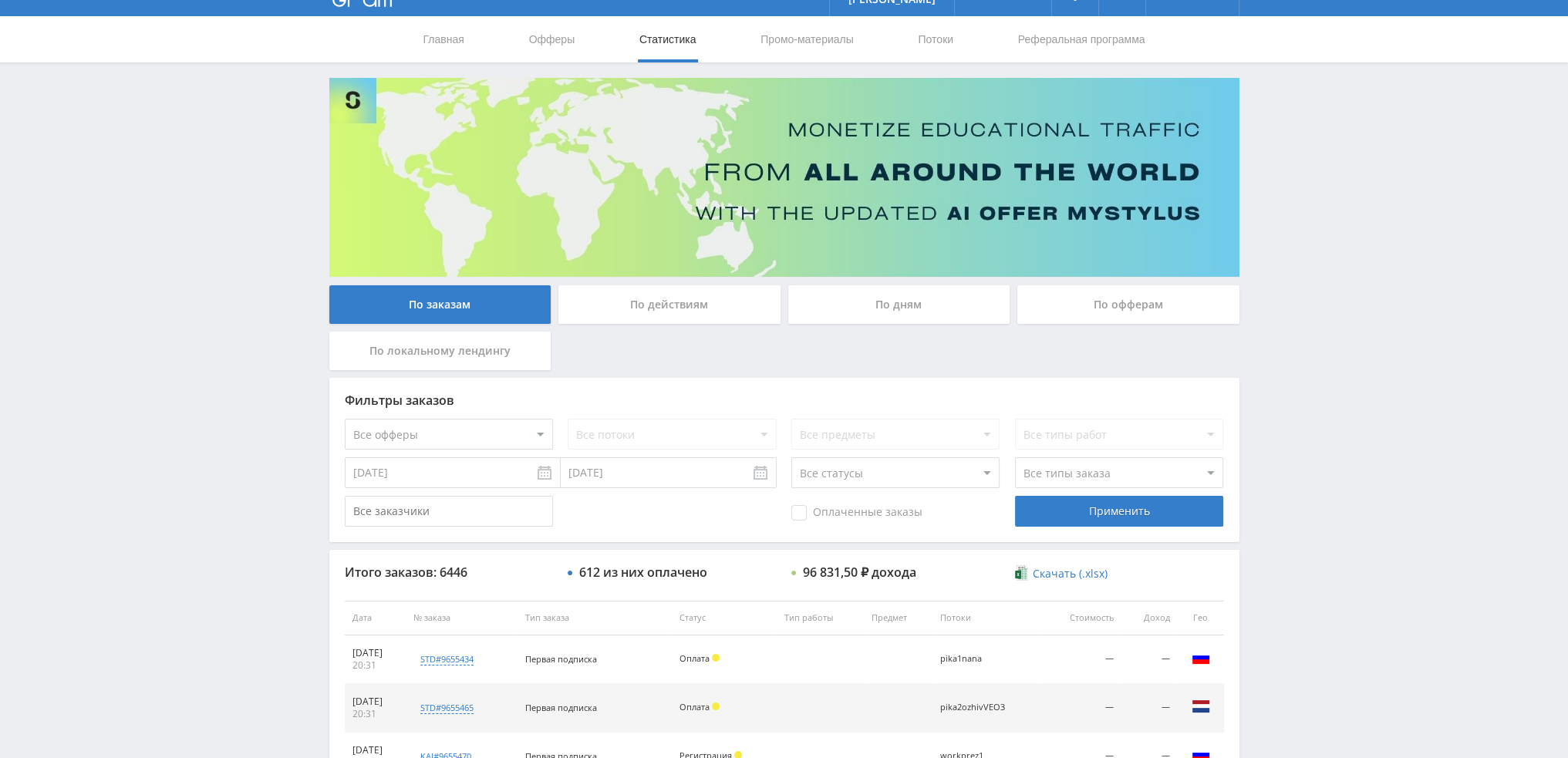
scroll to position [0, 0]
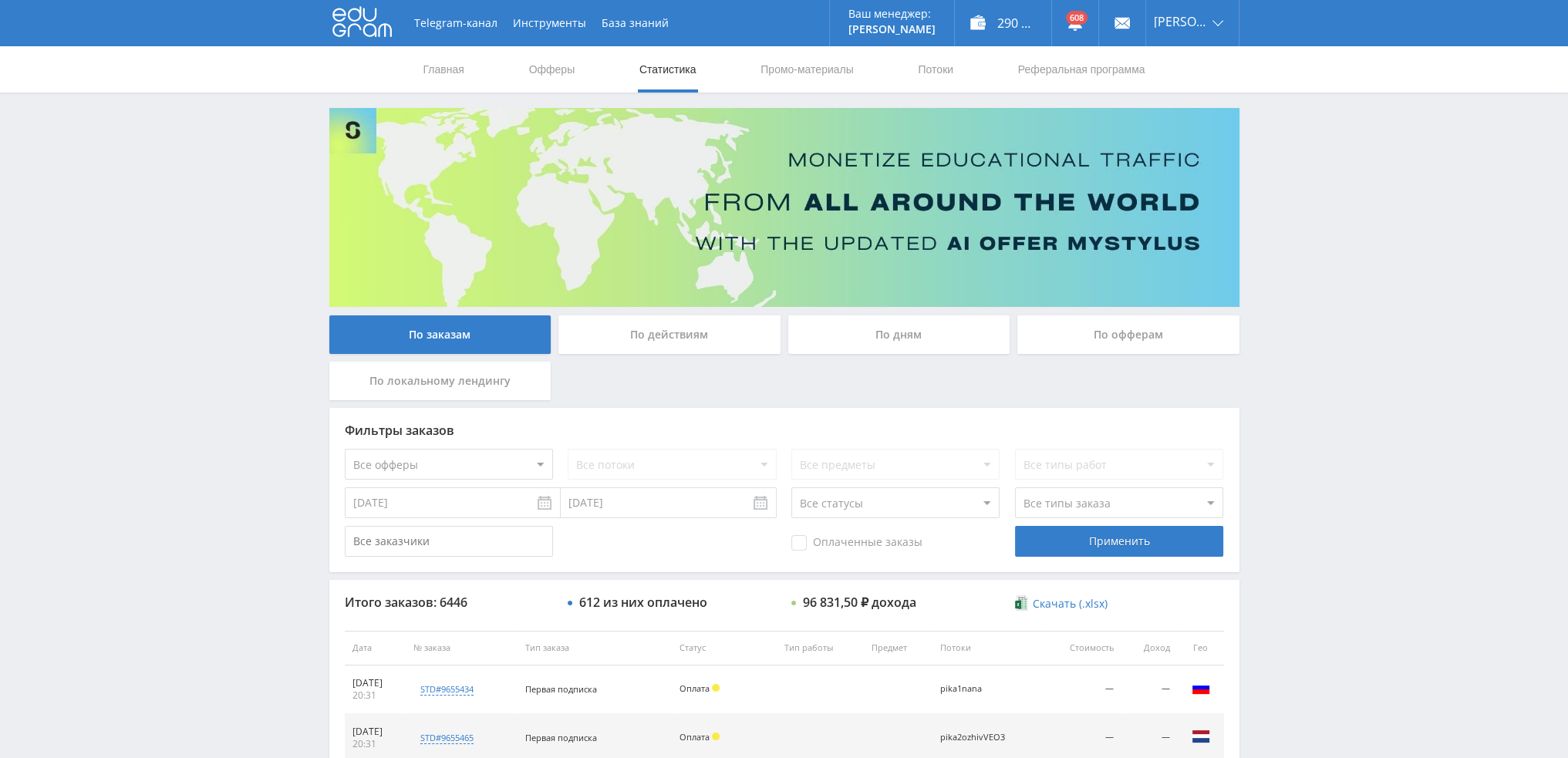
click at [884, 332] on div "По дням" at bounding box center [899, 334] width 222 height 39
click at [0, 0] on input "По дням" at bounding box center [0, 0] width 0 height 0
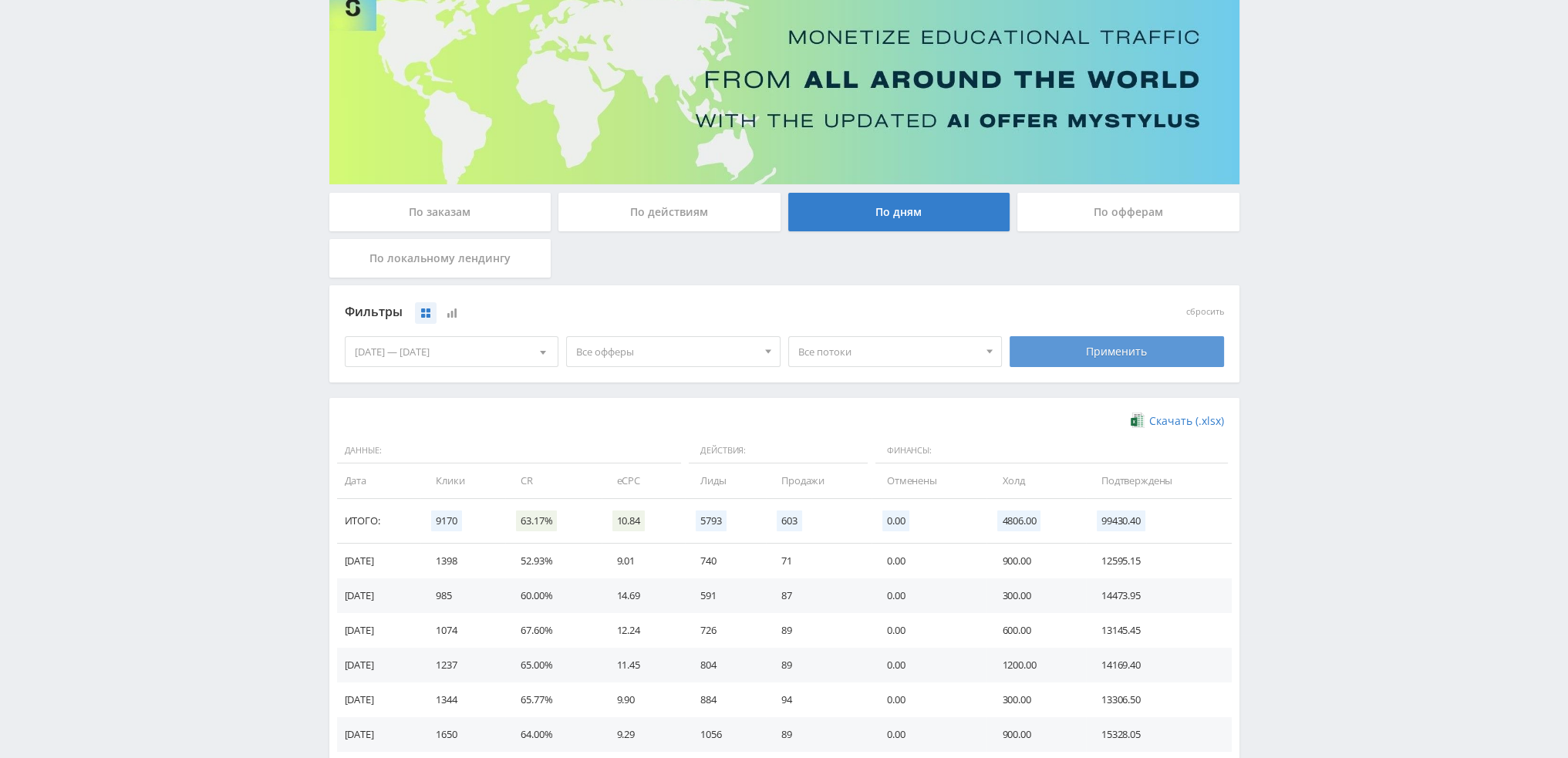
scroll to position [154, 0]
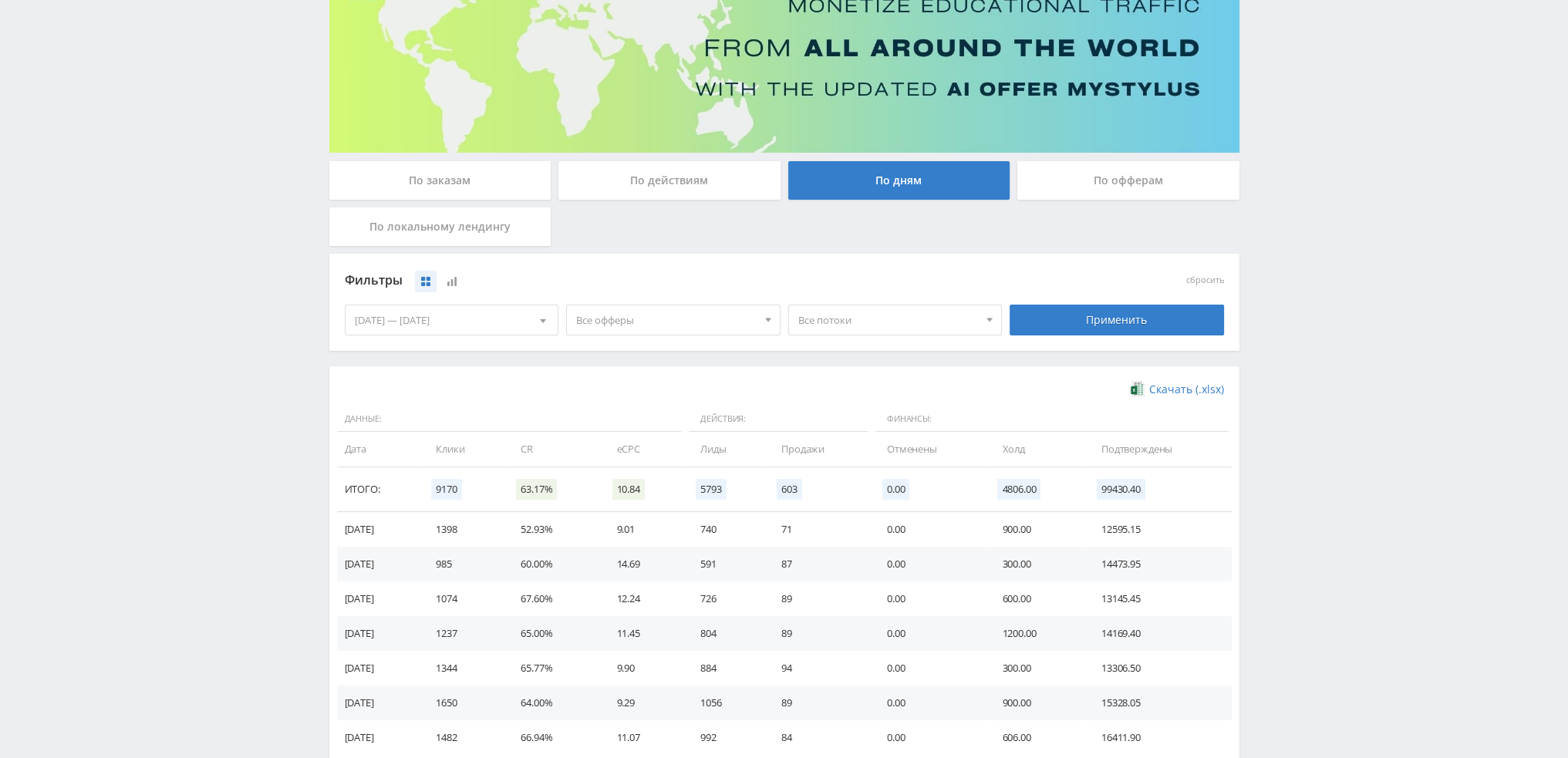
click at [1433, 278] on div "Telegram-канал Инструменты База знаний Ваш менеджер: [PERSON_NAME] Online @val_…" at bounding box center [784, 350] width 1568 height 1009
